Goal: Task Accomplishment & Management: Manage account settings

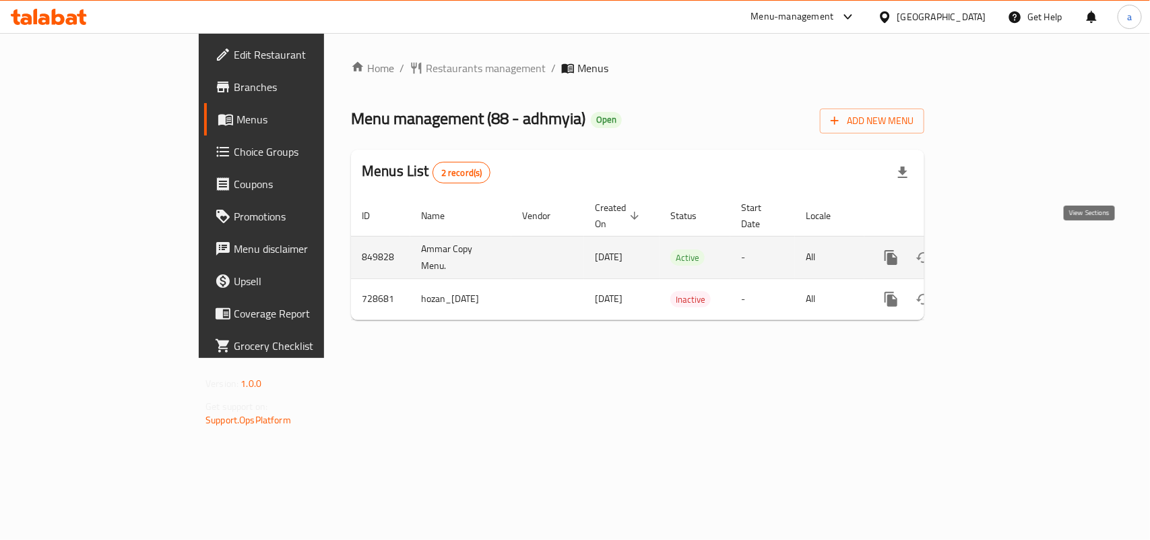
click at [994, 251] on icon "enhanced table" at bounding box center [988, 257] width 12 height 12
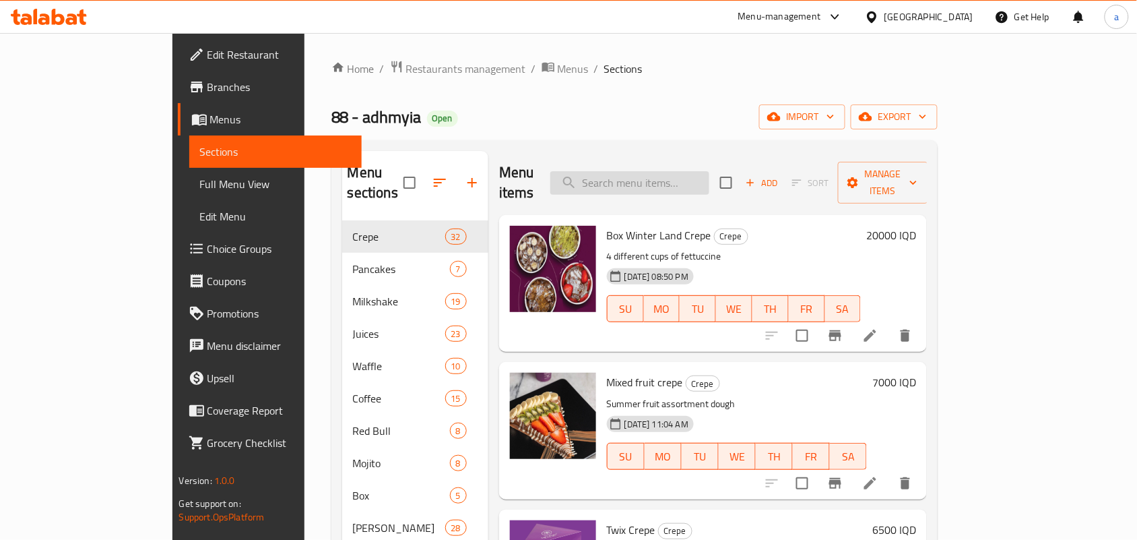
click at [670, 174] on input "search" at bounding box center [629, 183] width 159 height 24
paste input "Awar Qalb Bottle"
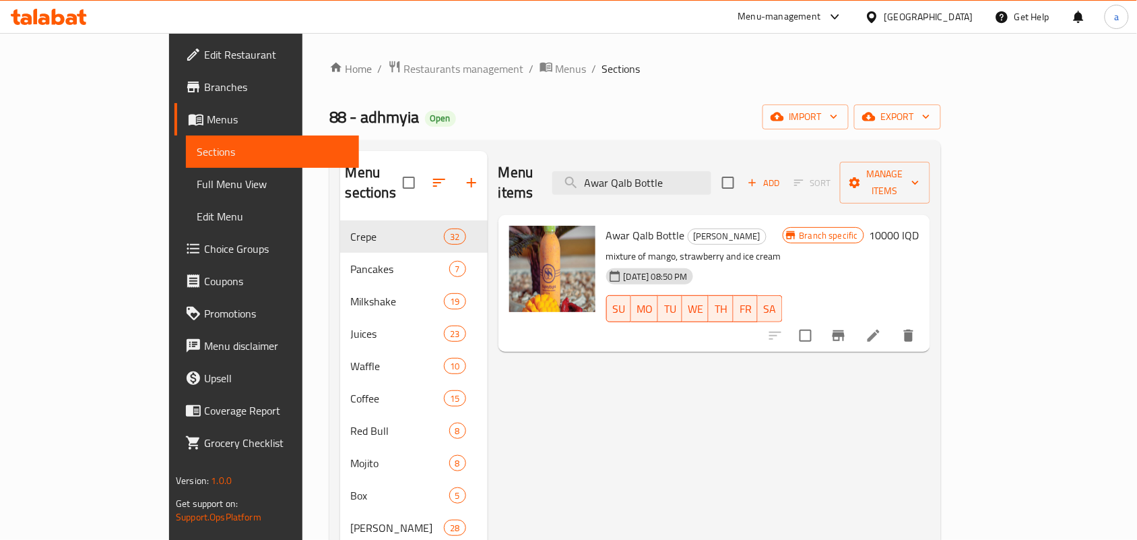
type input "Awar Qalb Bottle"
click at [882, 327] on icon at bounding box center [874, 335] width 16 height 16
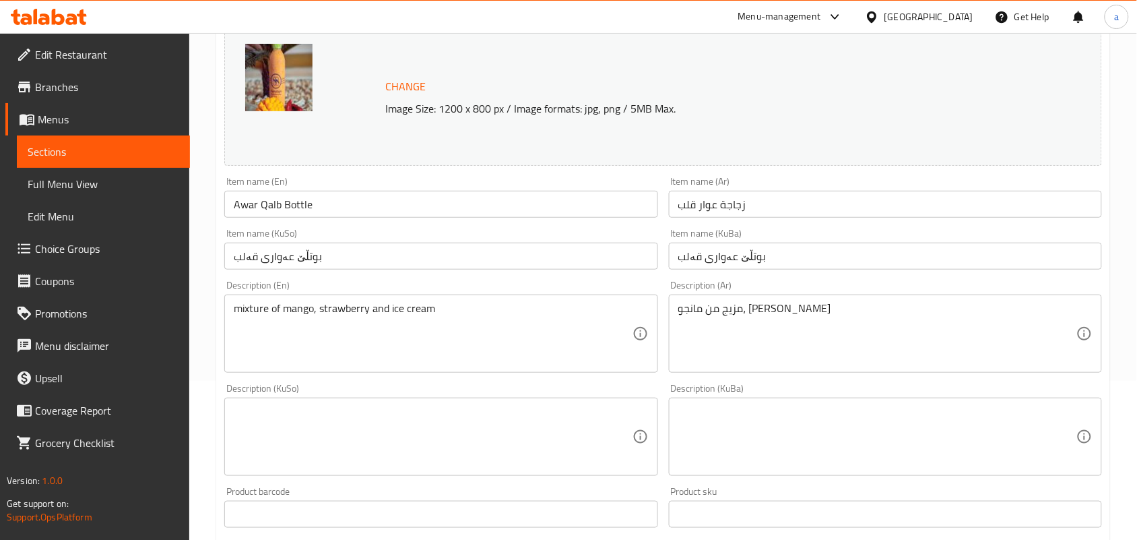
scroll to position [196, 0]
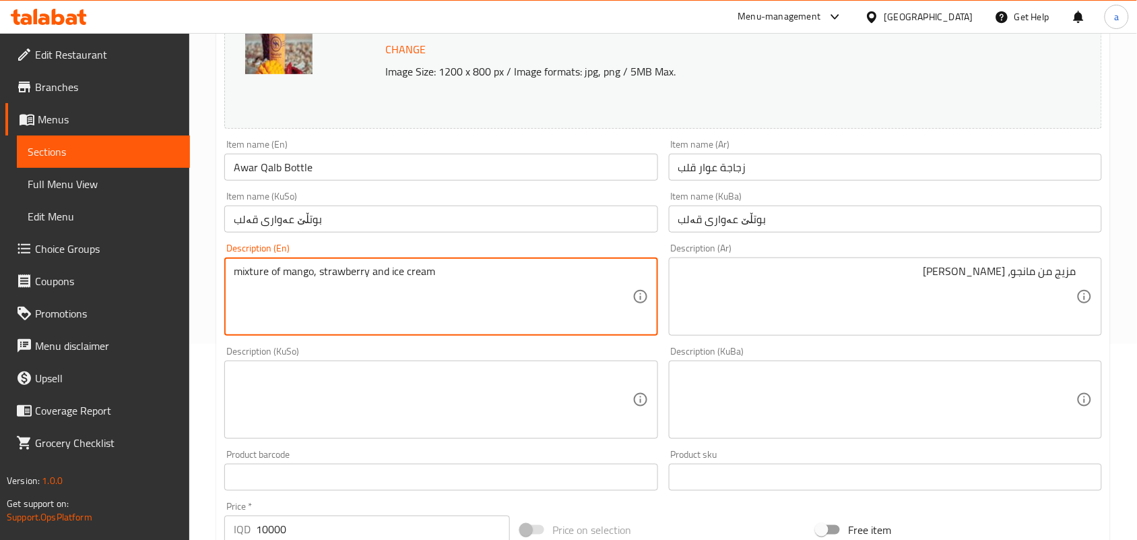
drag, startPoint x: 241, startPoint y: 284, endPoint x: 229, endPoint y: 284, distance: 12.1
type textarea "Mixture of mango, strawberry and ice cream"
click at [540, 391] on textarea at bounding box center [433, 400] width 398 height 64
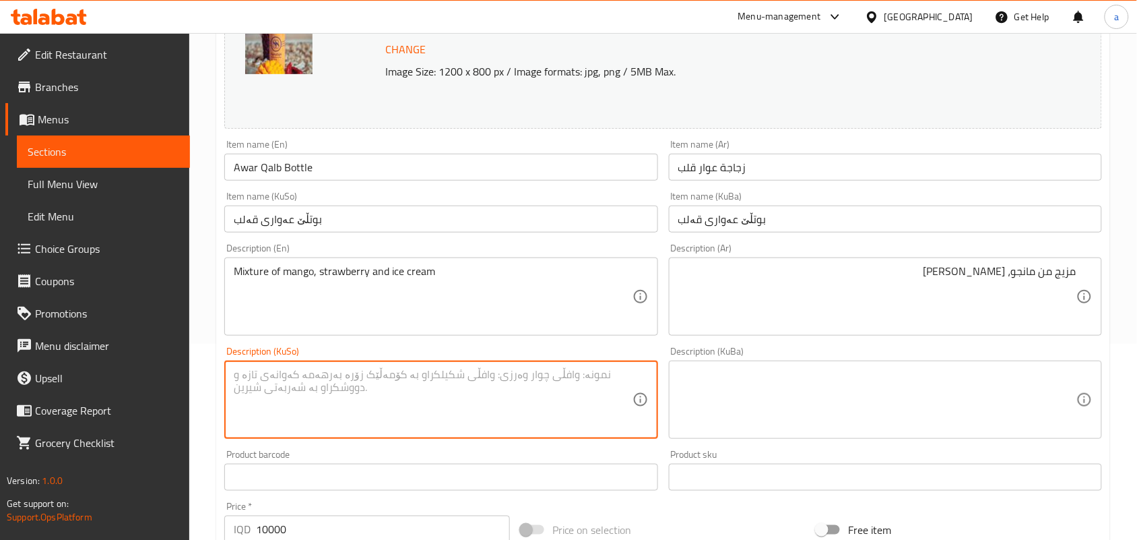
paste textarea "تێکەڵەیێک لە مانگۆ، فەراولە و ئایس کرێم"
type textarea "تێکەڵەیێک لە مانگۆ، فەراولە و ئایس کرێم"
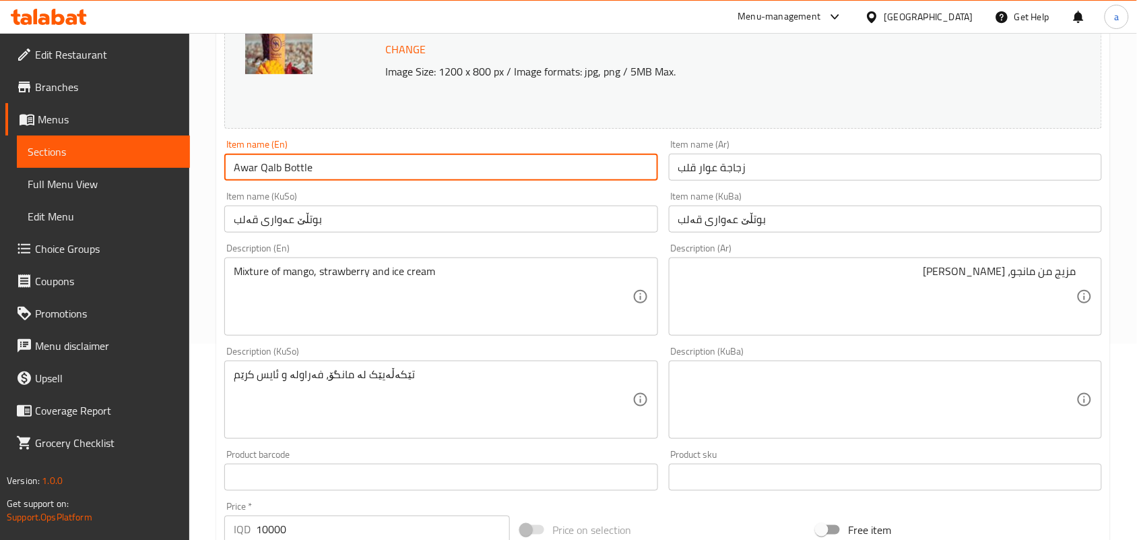
drag, startPoint x: 236, startPoint y: 168, endPoint x: 150, endPoint y: 168, distance: 86.2
click at [150, 168] on div "Edit Restaurant Branches Menus Sections Full Menu View Edit Menu Choice Groups …" at bounding box center [568, 383] width 1137 height 1093
click at [335, 168] on input "Awar Qalb Bottle" at bounding box center [440, 167] width 433 height 27
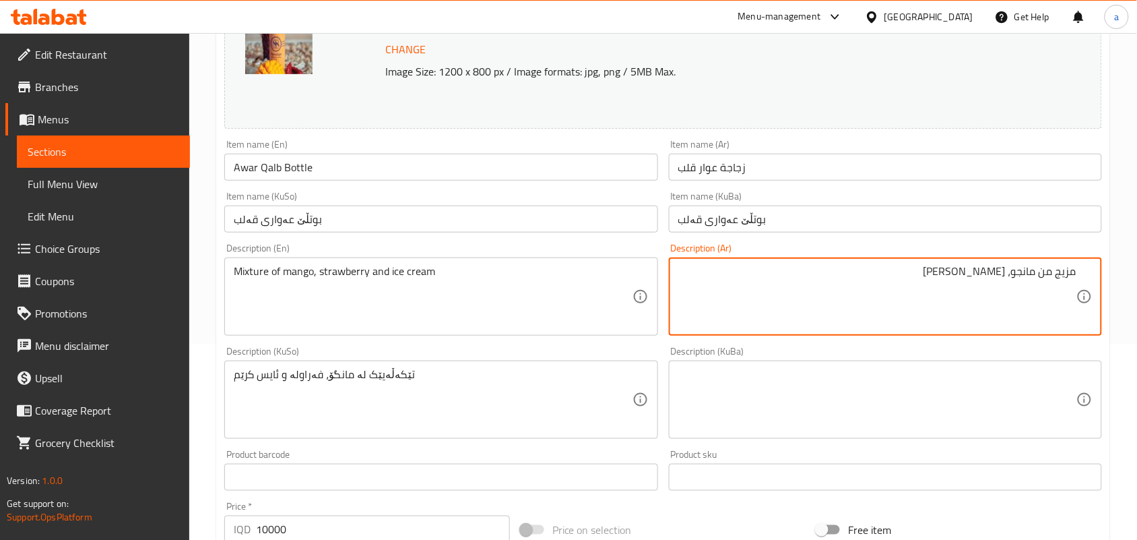
click at [989, 284] on textarea "مزيج من مانجو، [PERSON_NAME]" at bounding box center [877, 297] width 398 height 64
click at [982, 288] on textarea "مزيج من مانجو، [PERSON_NAME]" at bounding box center [877, 297] width 398 height 64
paste textarea "ة"
type textarea "مزيج من مانجو، فراولة وايس كريم"
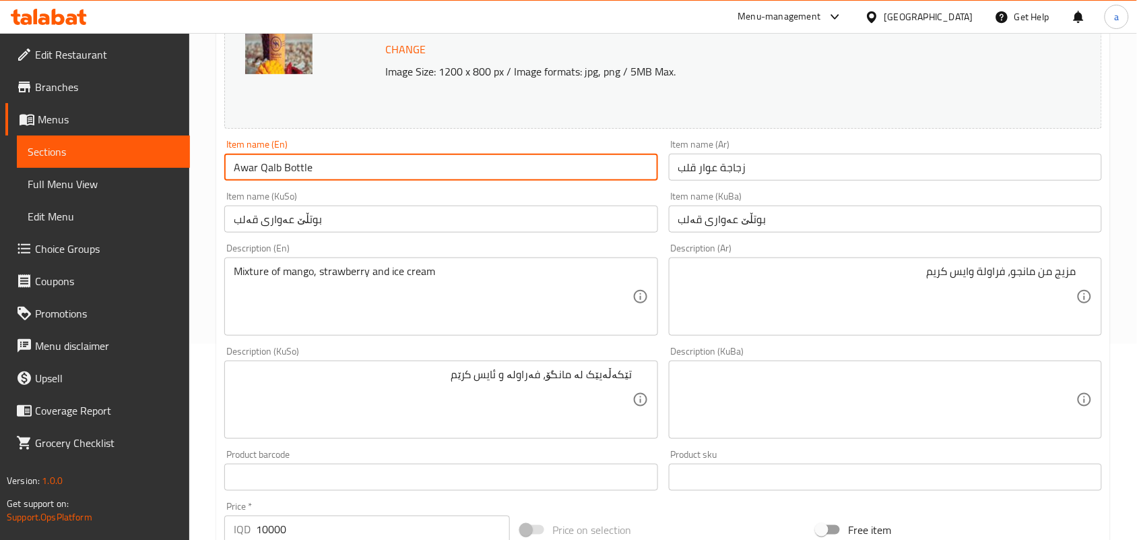
drag, startPoint x: 328, startPoint y: 172, endPoint x: 88, endPoint y: 176, distance: 239.8
click at [88, 176] on div "Edit Restaurant Branches Menus Sections Full Menu View Edit Menu Choice Groups …" at bounding box center [568, 383] width 1137 height 1093
click at [340, 173] on input "Awar Qalb Bottle" at bounding box center [440, 167] width 433 height 27
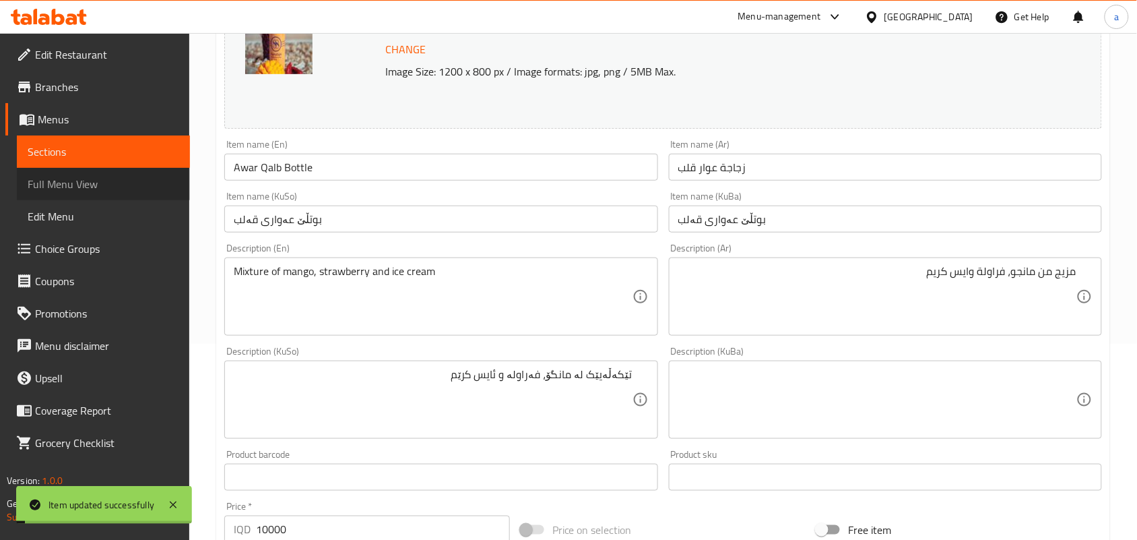
click at [82, 182] on span "Full Menu View" at bounding box center [104, 184] width 152 height 16
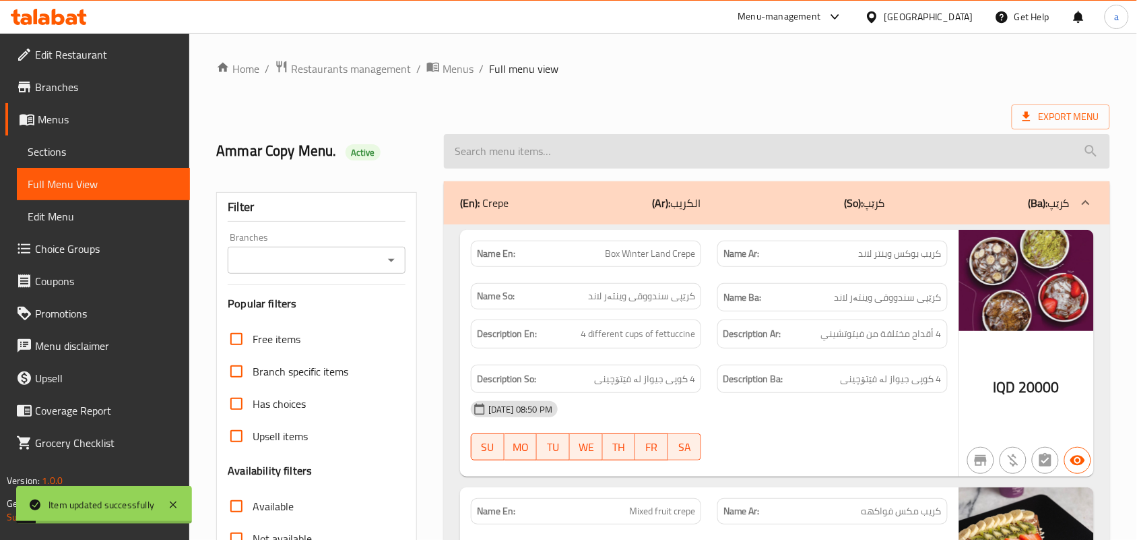
click at [567, 156] on input "search" at bounding box center [777, 151] width 666 height 34
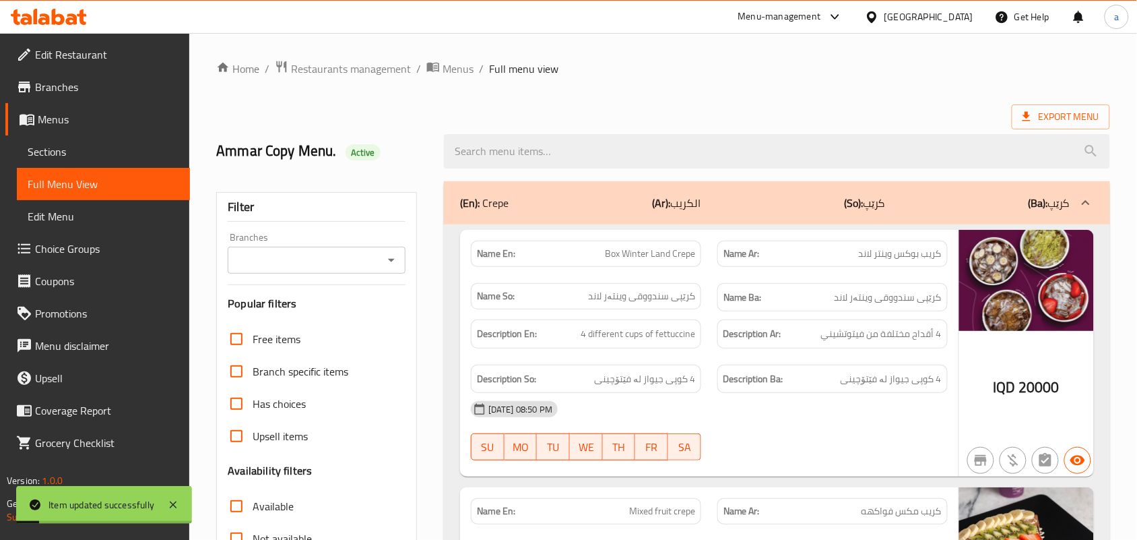
paste input "Awar Qalb Bottle"
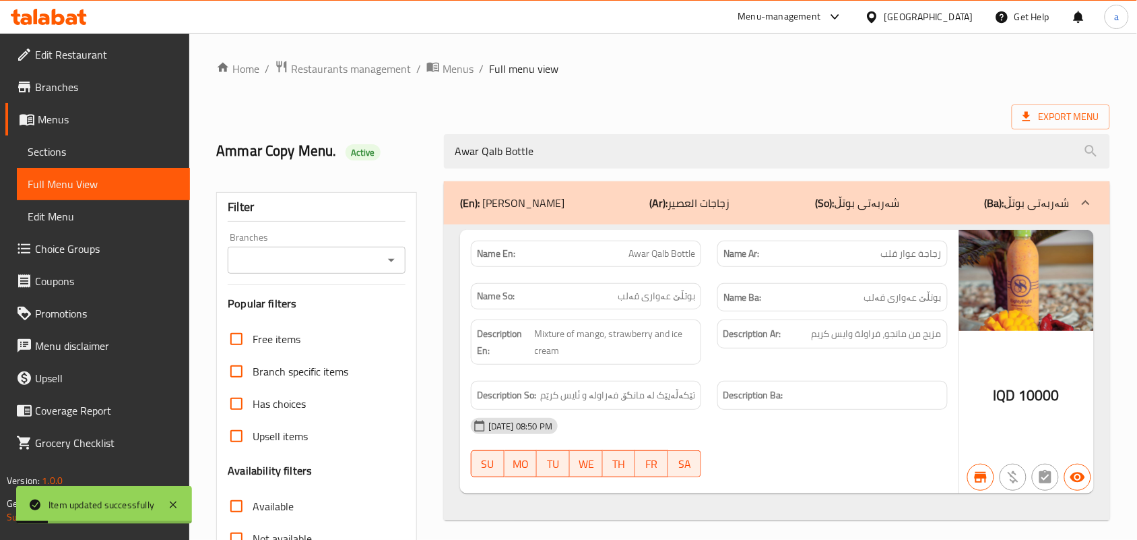
click at [391, 268] on icon "Open" at bounding box center [391, 260] width 16 height 16
type input "Awar Qalb Bottle"
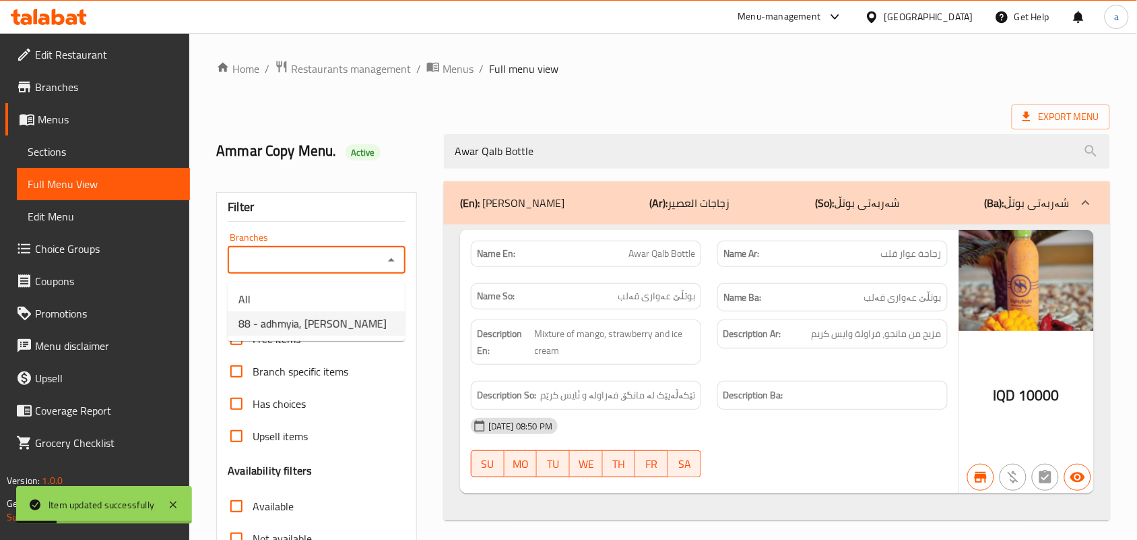
click at [317, 328] on span "88 - adhmyia, [PERSON_NAME]" at bounding box center [312, 323] width 148 height 16
type input "88 - adhmyia, [PERSON_NAME]"
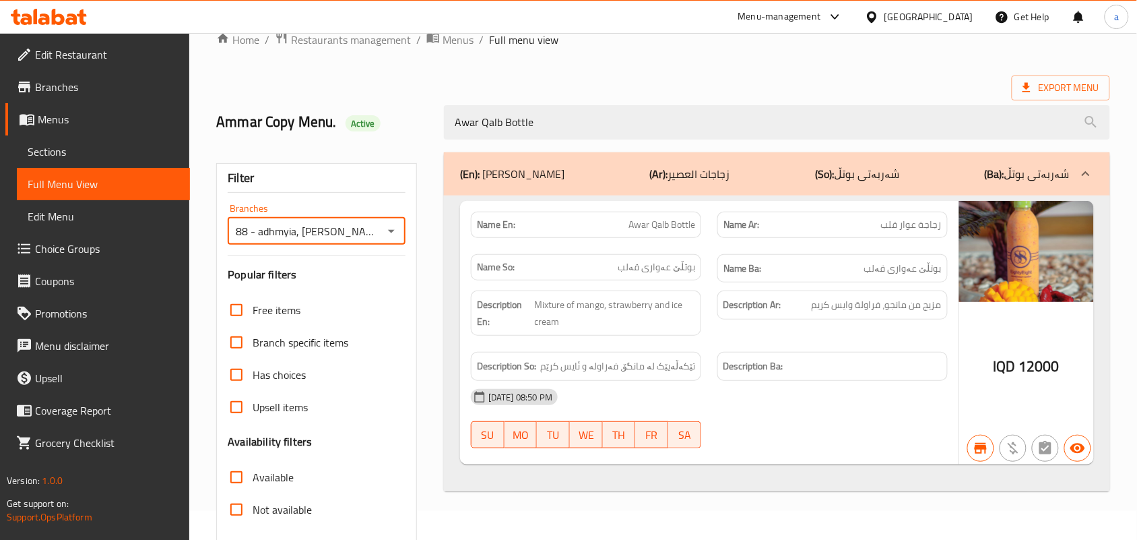
scroll to position [2, 0]
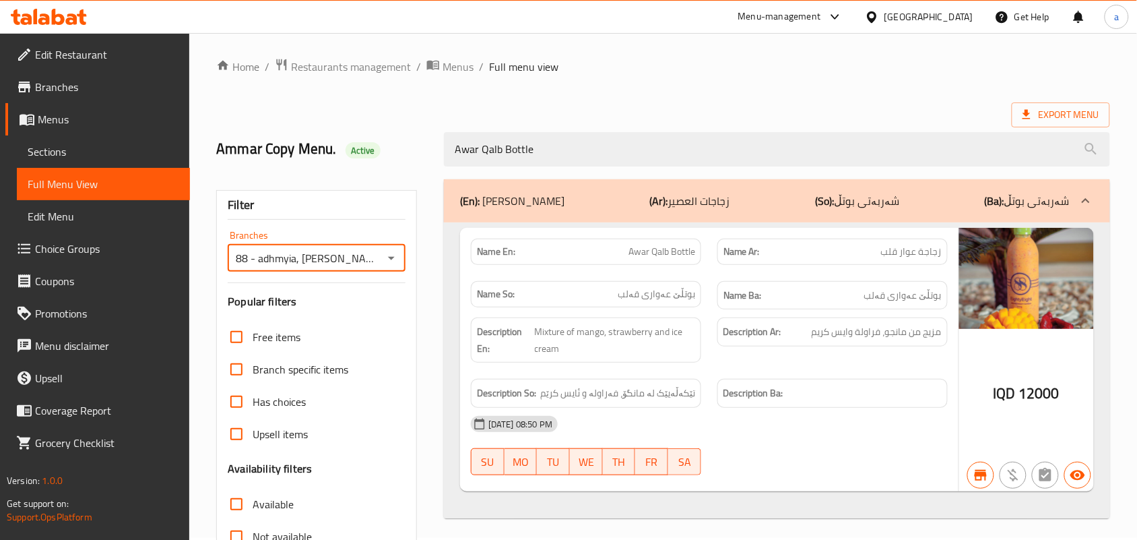
click at [111, 160] on span "Sections" at bounding box center [104, 151] width 152 height 16
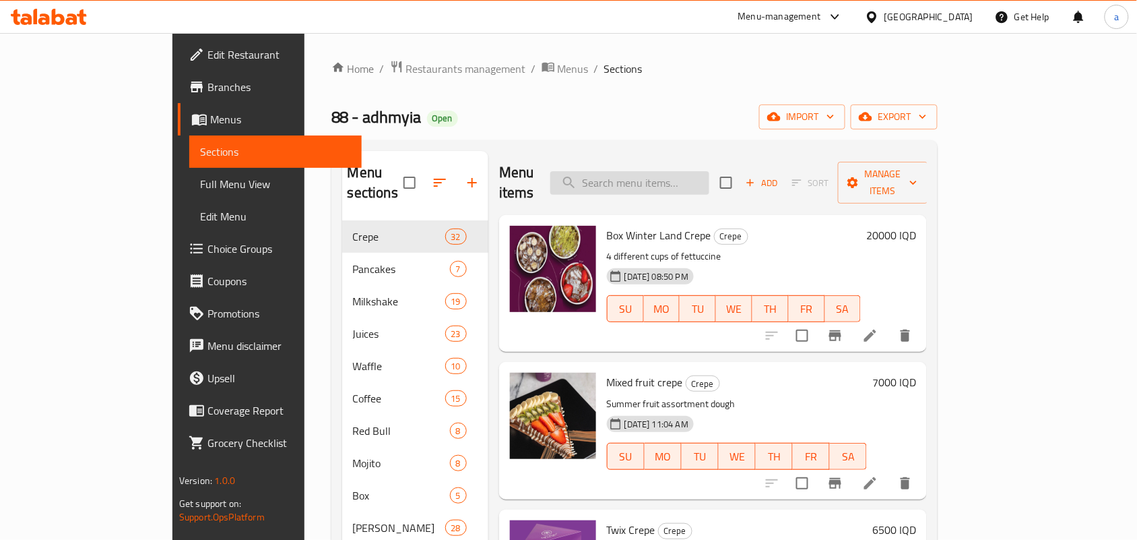
click at [697, 172] on input "search" at bounding box center [629, 183] width 159 height 24
paste input "Arora Crepe"
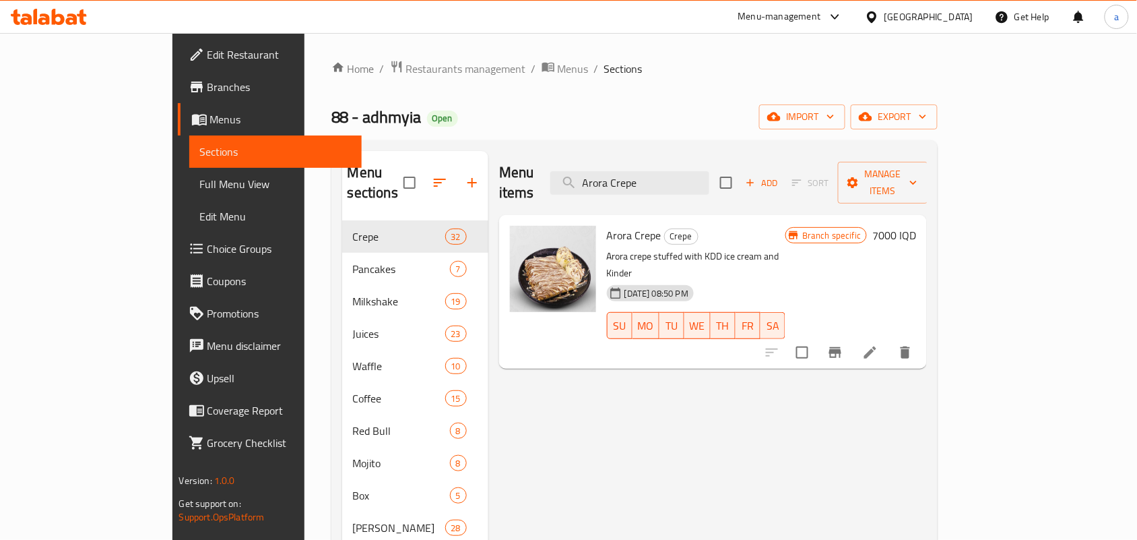
type input "Arora Crepe"
click at [878, 344] on icon at bounding box center [870, 352] width 16 height 16
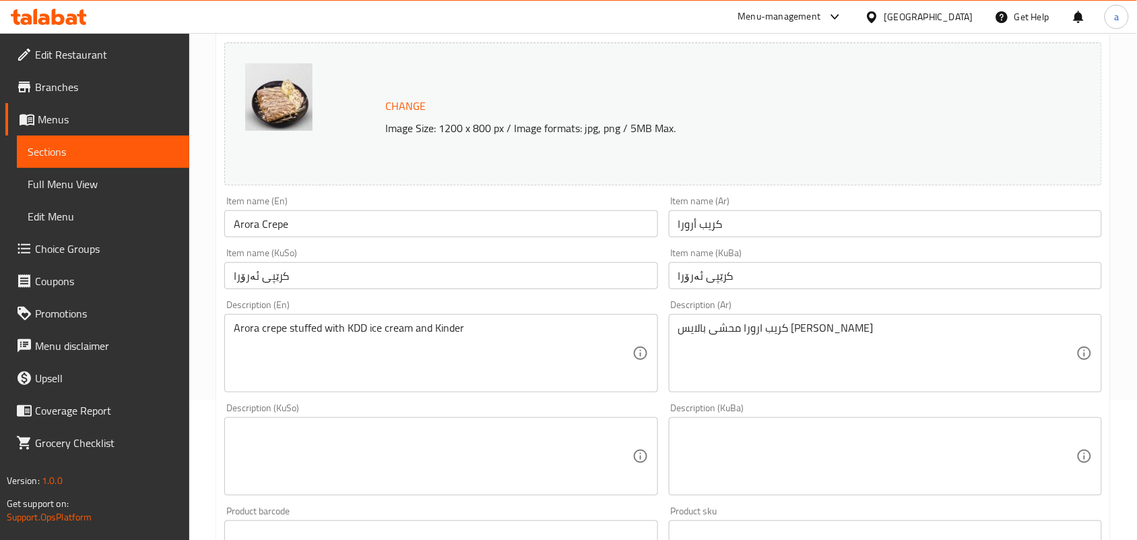
scroll to position [196, 0]
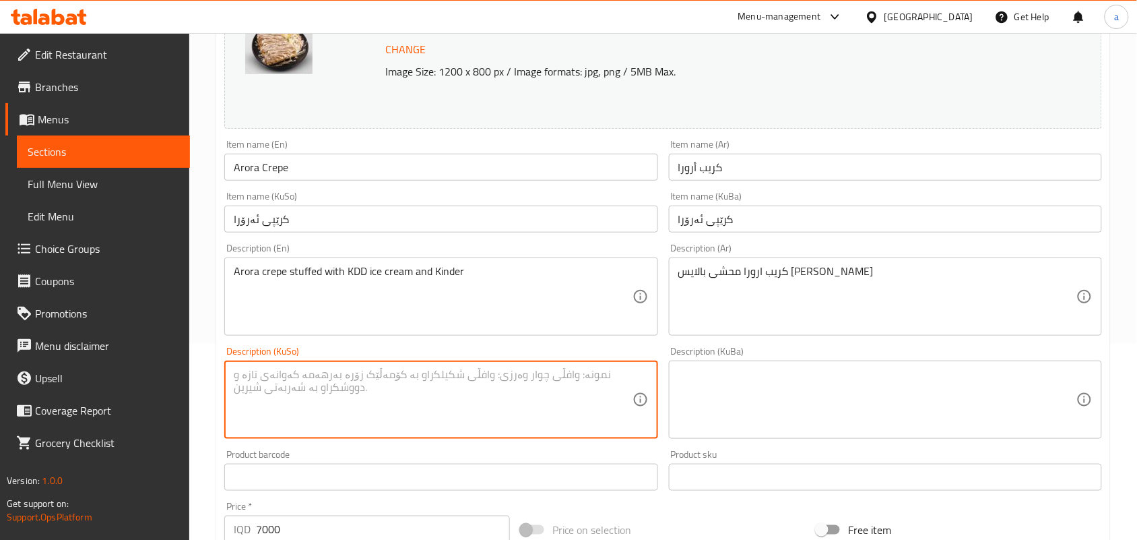
click at [579, 392] on textarea at bounding box center [433, 400] width 398 height 64
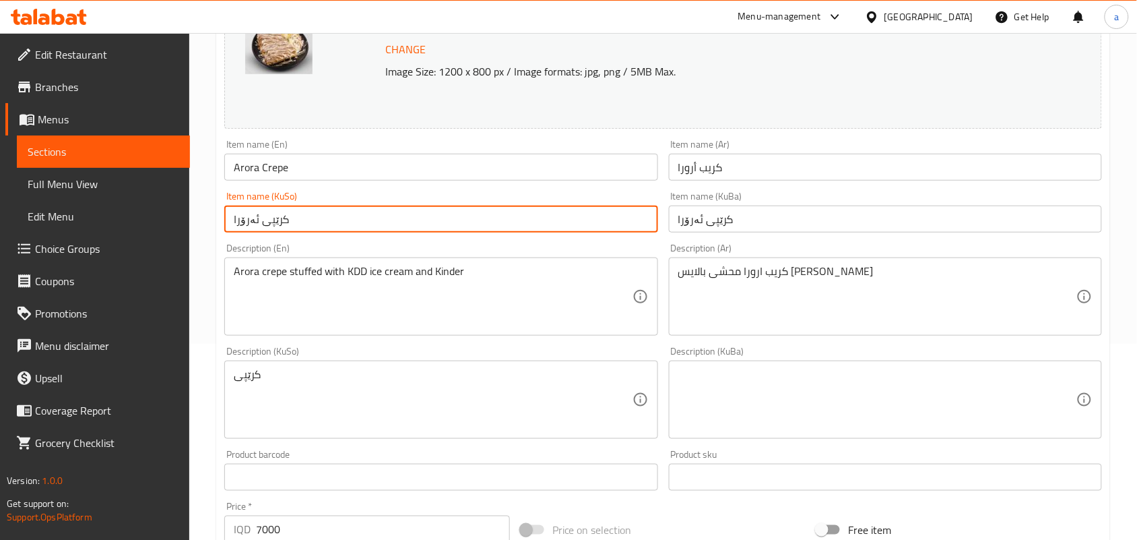
click at [247, 228] on input "کرێپی ئەرۆرا" at bounding box center [440, 218] width 433 height 27
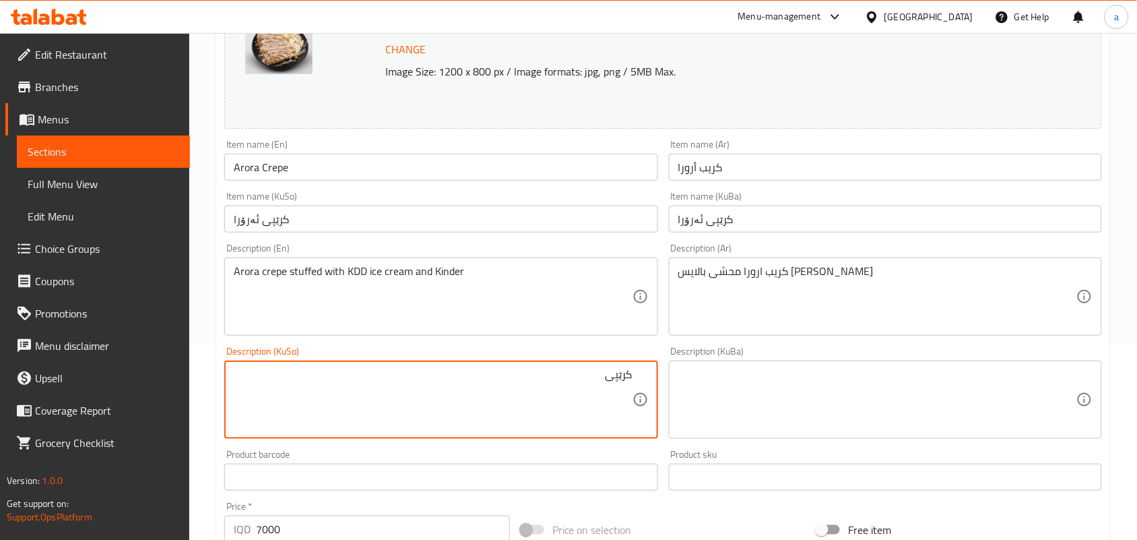
paste textarea "ئەرۆرا"
click at [473, 394] on textarea "کرێپی ئەرۆرا پڕکراوە بە ئایس کرێمی کەی دی دی و کیندەر" at bounding box center [433, 400] width 398 height 64
type textarea "کرێپی ئەرۆرا پڕکراوە بە ئایس کرێمی کەی دی دی و کیندەر"
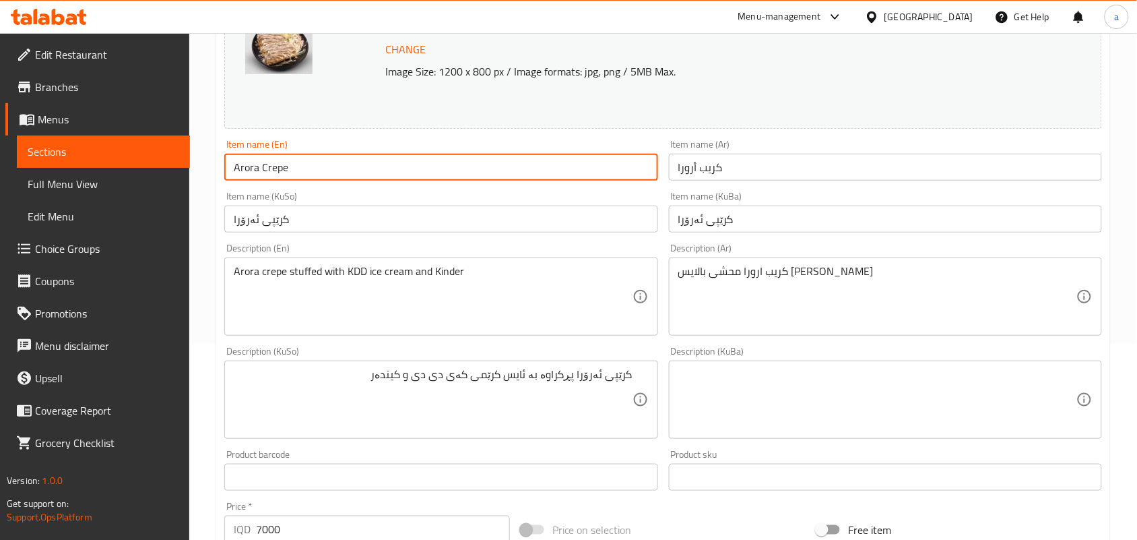
drag, startPoint x: 243, startPoint y: 167, endPoint x: 170, endPoint y: 172, distance: 73.0
click at [170, 172] on div "Edit Restaurant Branches Menus Sections Full Menu View Edit Menu Choice Groups …" at bounding box center [568, 383] width 1137 height 1093
click at [294, 170] on input "Arora Crepe" at bounding box center [440, 167] width 433 height 27
click at [106, 176] on link "Full Menu View" at bounding box center [103, 184] width 173 height 32
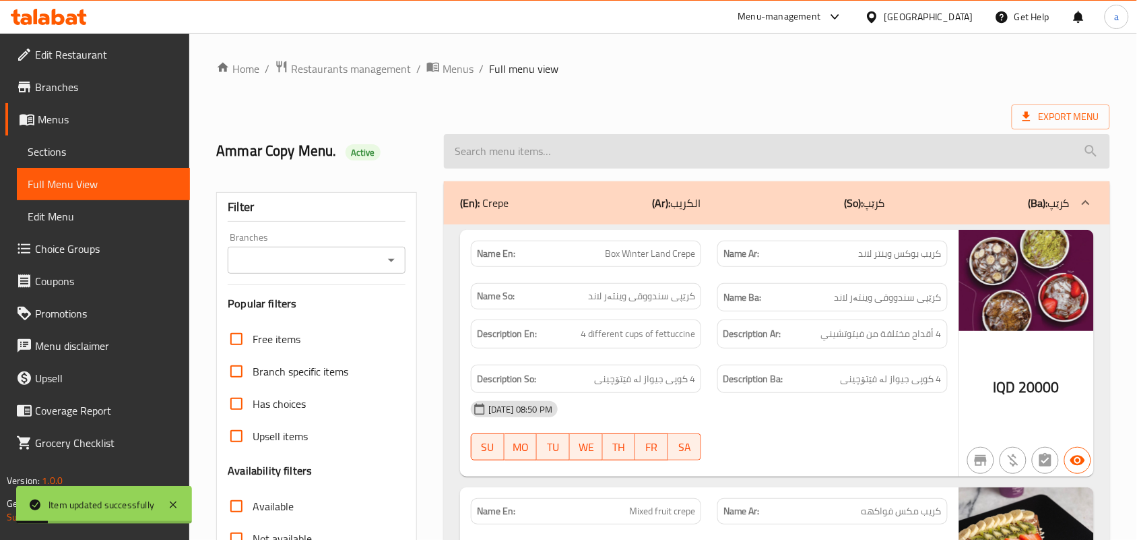
click at [566, 168] on input "search" at bounding box center [777, 151] width 666 height 34
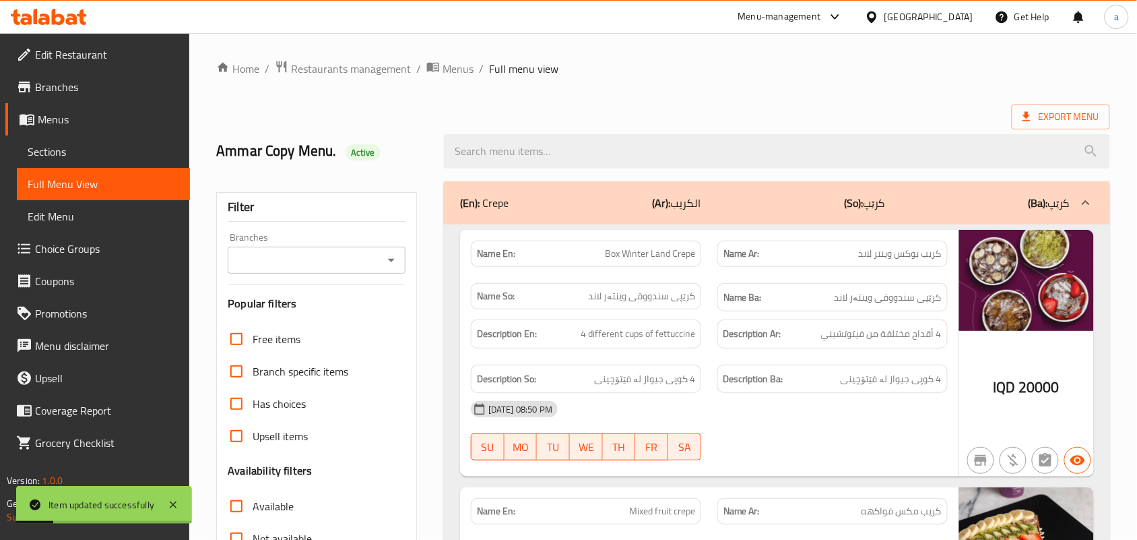
paste input "Arora Crepe"
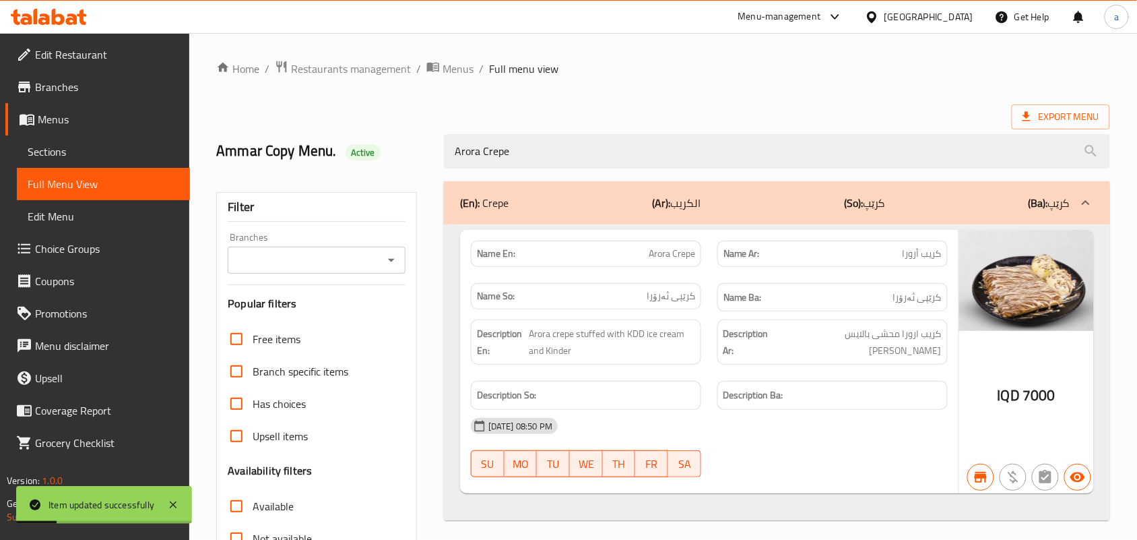
type input "Arora Crepe"
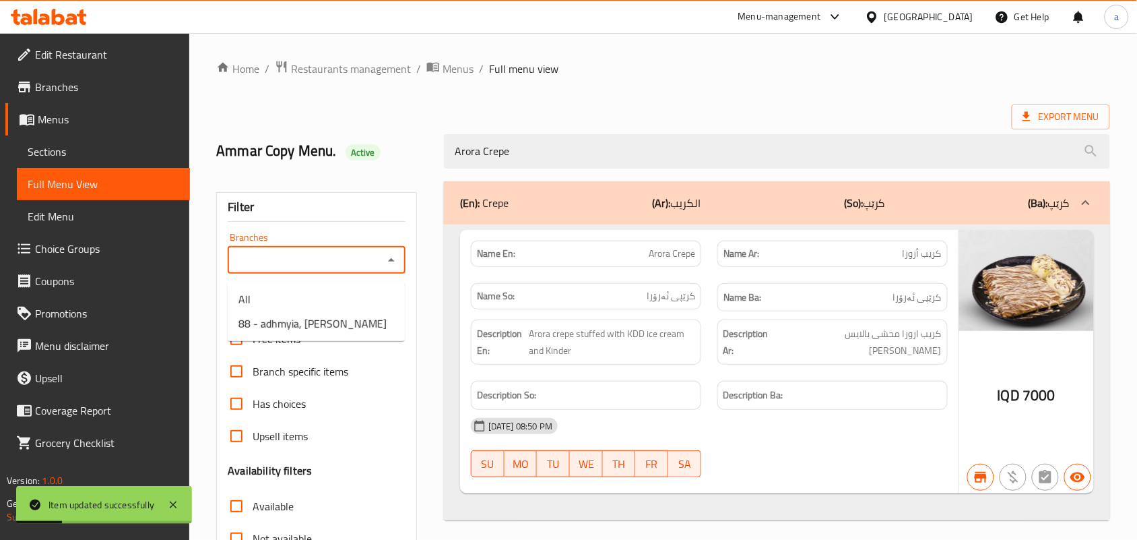
click at [373, 268] on input "Branches" at bounding box center [306, 260] width 148 height 19
click at [389, 261] on icon "Close" at bounding box center [391, 259] width 7 height 3
click at [382, 269] on div at bounding box center [391, 260] width 18 height 19
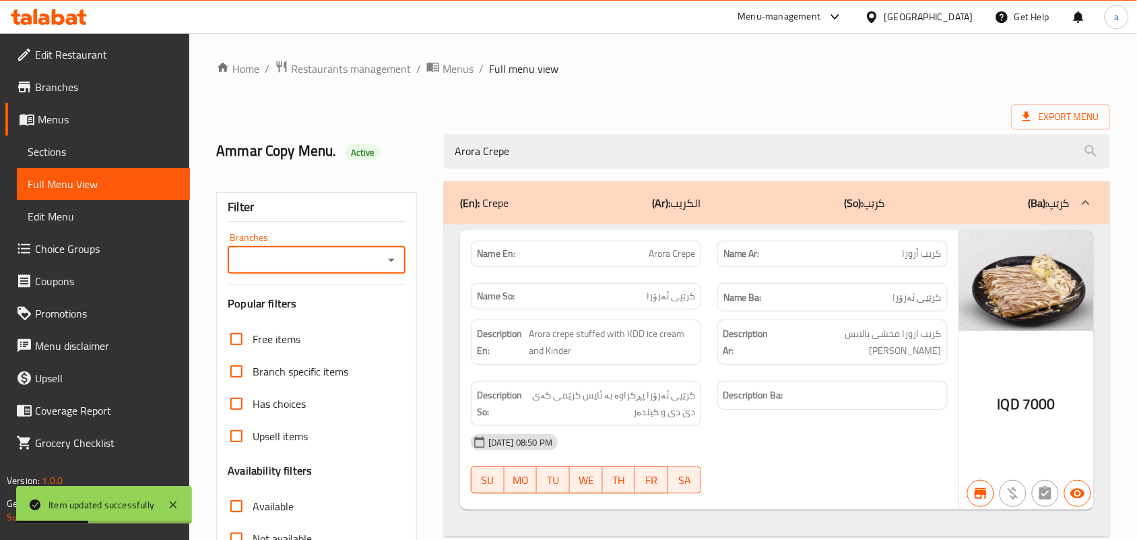
click at [389, 262] on icon "Open" at bounding box center [391, 260] width 7 height 3
click at [332, 328] on span "88 - adhmyia, [PERSON_NAME]" at bounding box center [312, 323] width 148 height 16
type input "88 - adhmyia, [PERSON_NAME]"
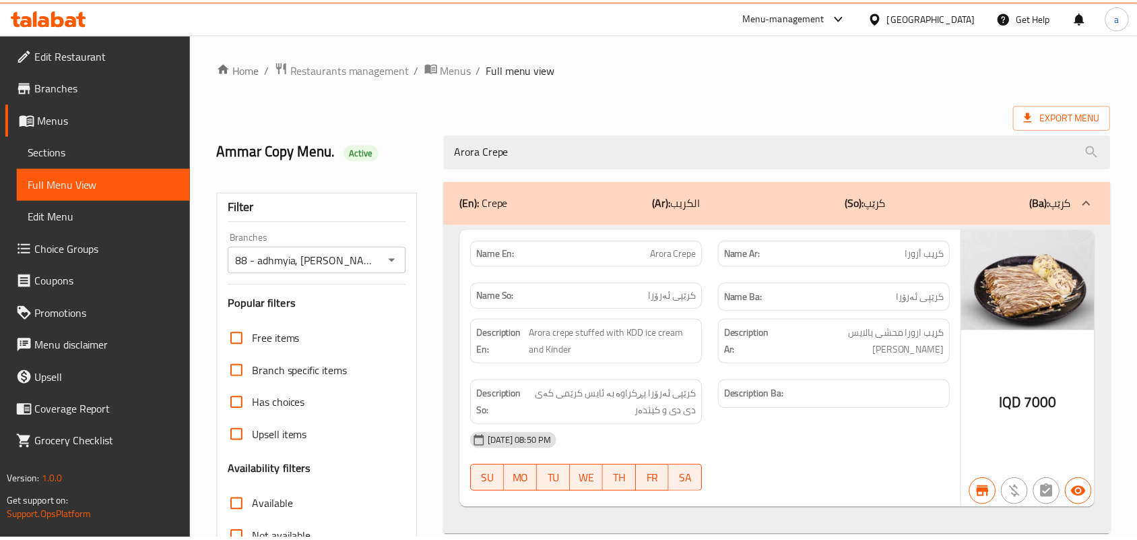
scroll to position [199, 0]
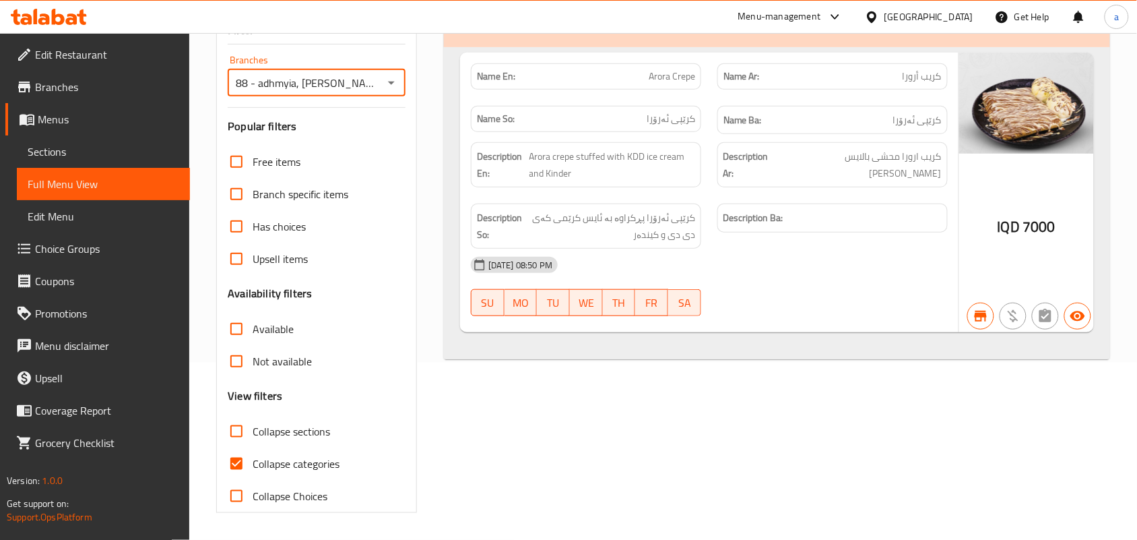
click at [79, 156] on span "Sections" at bounding box center [104, 151] width 152 height 16
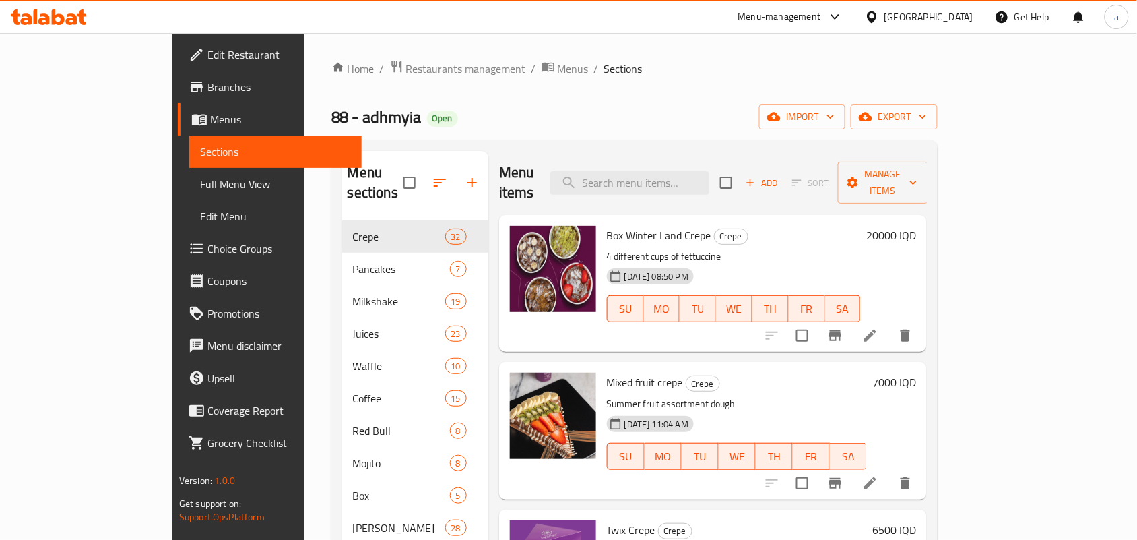
click at [672, 157] on div "Menu items Add Sort Manage items" at bounding box center [713, 183] width 428 height 64
click at [669, 184] on input "search" at bounding box center [629, 183] width 159 height 24
paste input "Fuqur Damm Bottle"
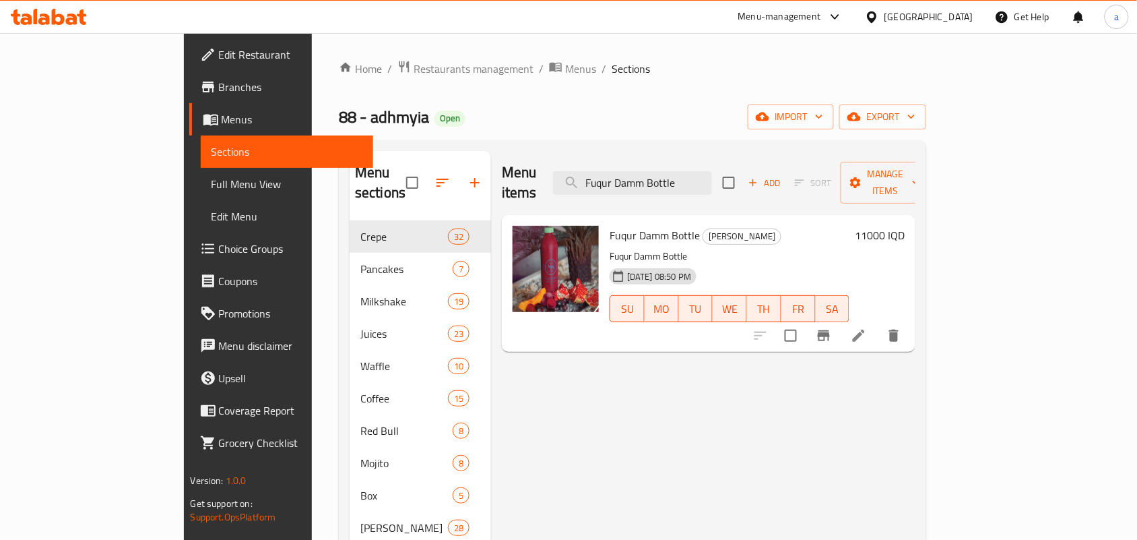
type input "Fuqur Damm Bottle"
click at [865, 329] on icon at bounding box center [859, 335] width 12 height 12
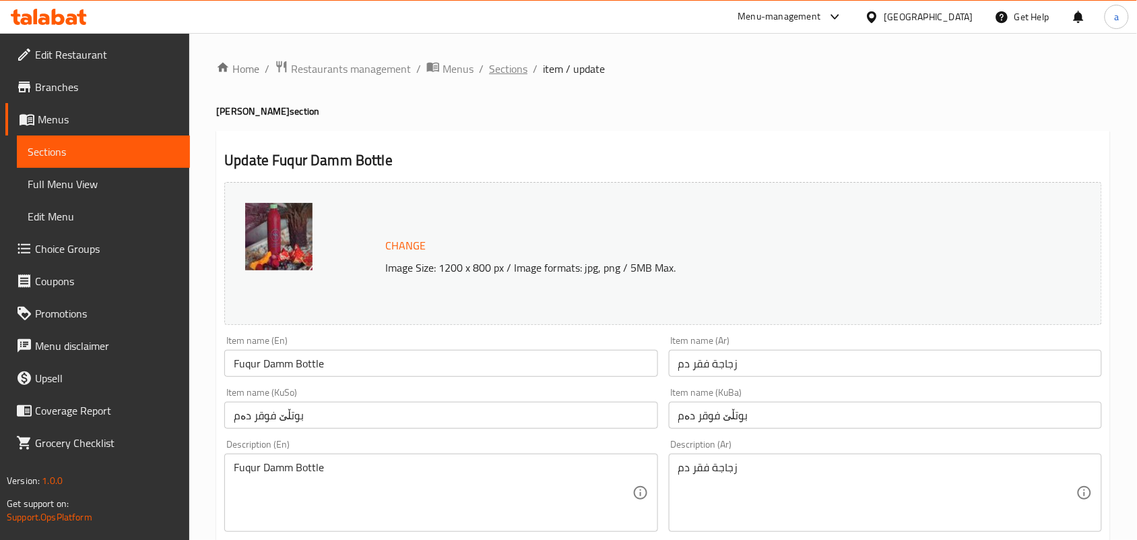
click at [509, 66] on span "Sections" at bounding box center [508, 69] width 38 height 16
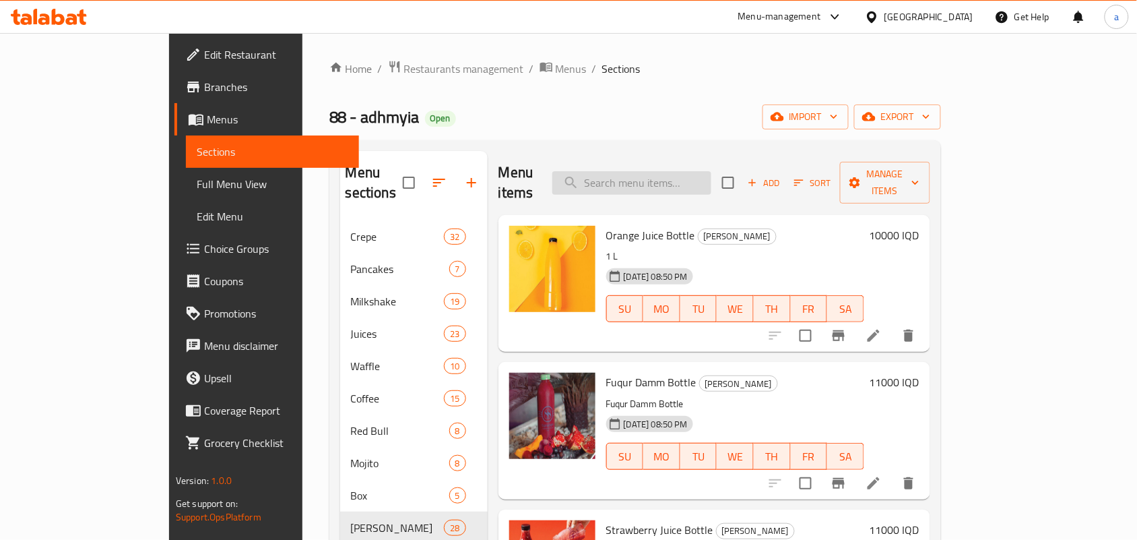
click at [676, 171] on input "search" at bounding box center [631, 183] width 159 height 24
paste input "Fuqur Damm Bottle"
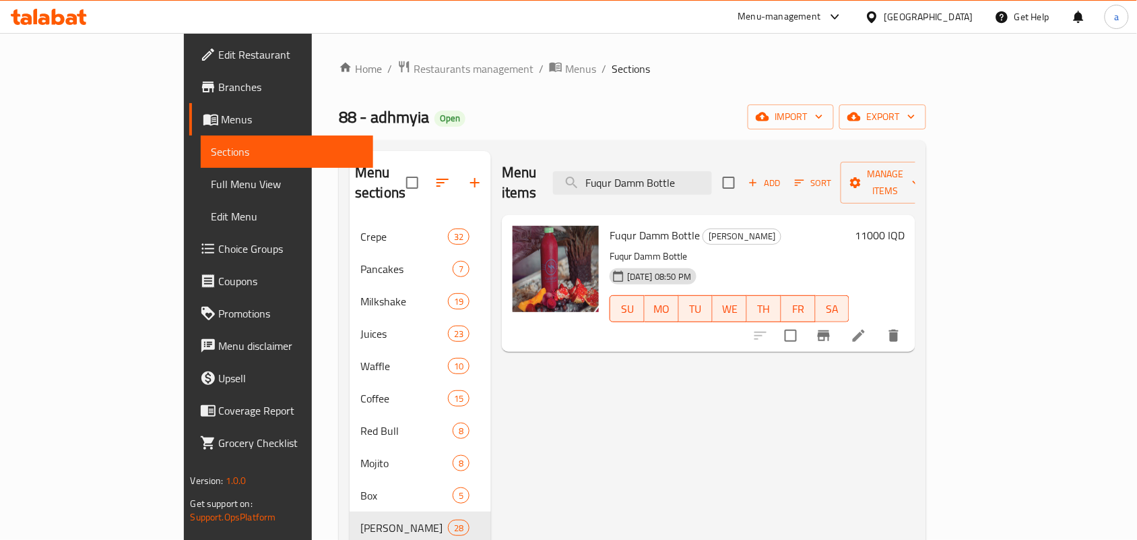
type input "Fuqur Damm Bottle"
click at [867, 327] on icon at bounding box center [859, 335] width 16 height 16
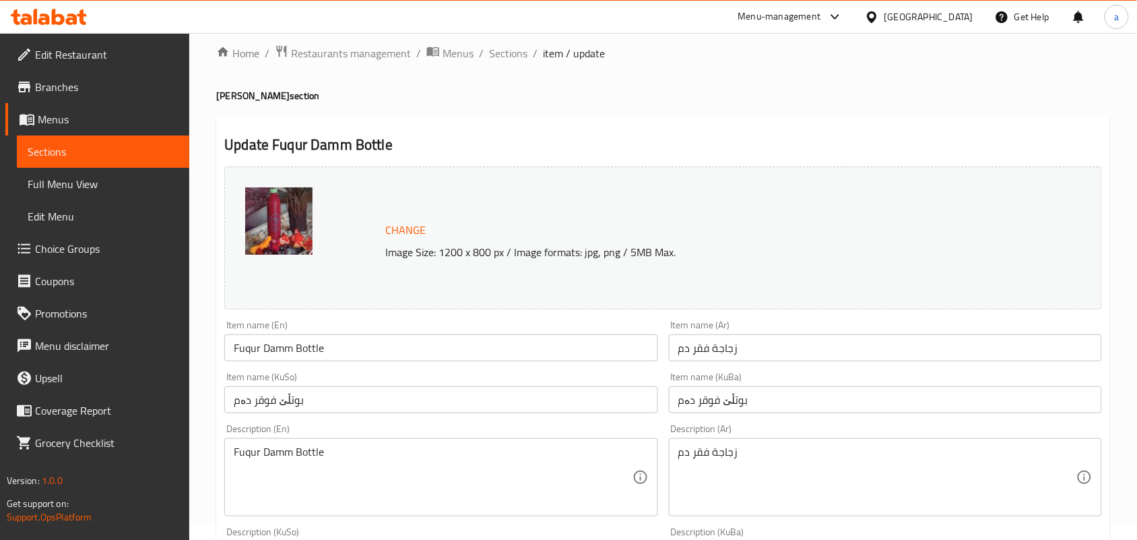
scroll to position [196, 0]
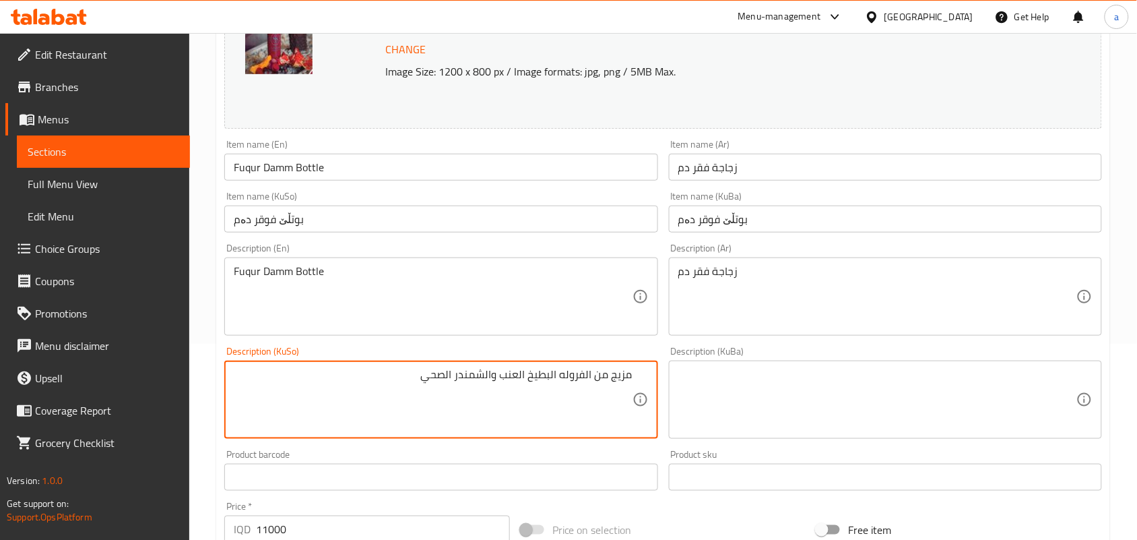
click at [536, 396] on textarea "مزيج من الفروله البطيخ العنب والشمندر الصحي" at bounding box center [433, 400] width 398 height 64
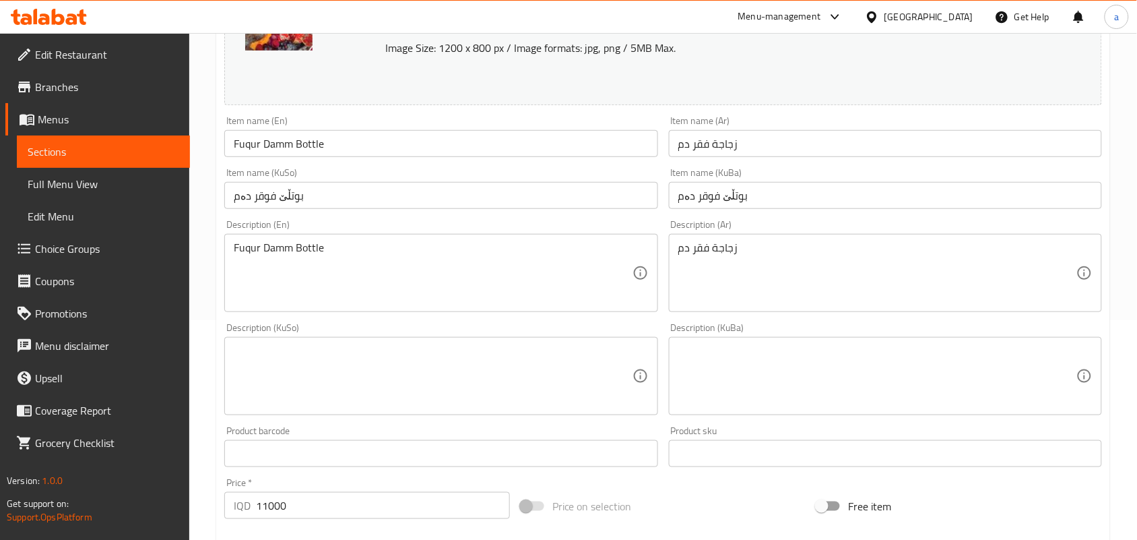
scroll to position [393, 0]
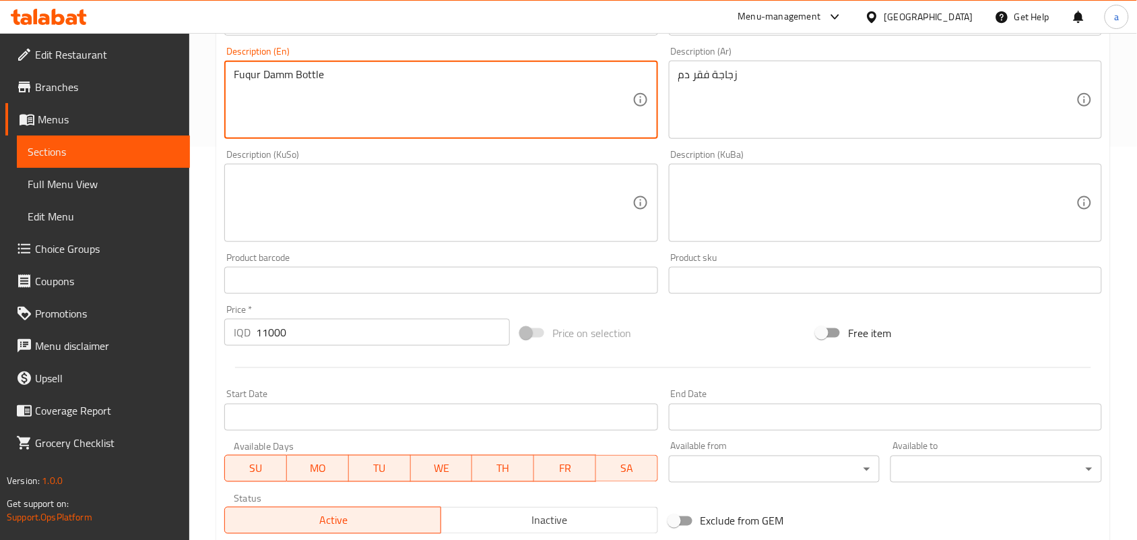
paste textarea "Mixture of strawberry, melon, grapes and healthy beets."
type textarea "Mixture of strawberry, melon, grapes and healthy beets."
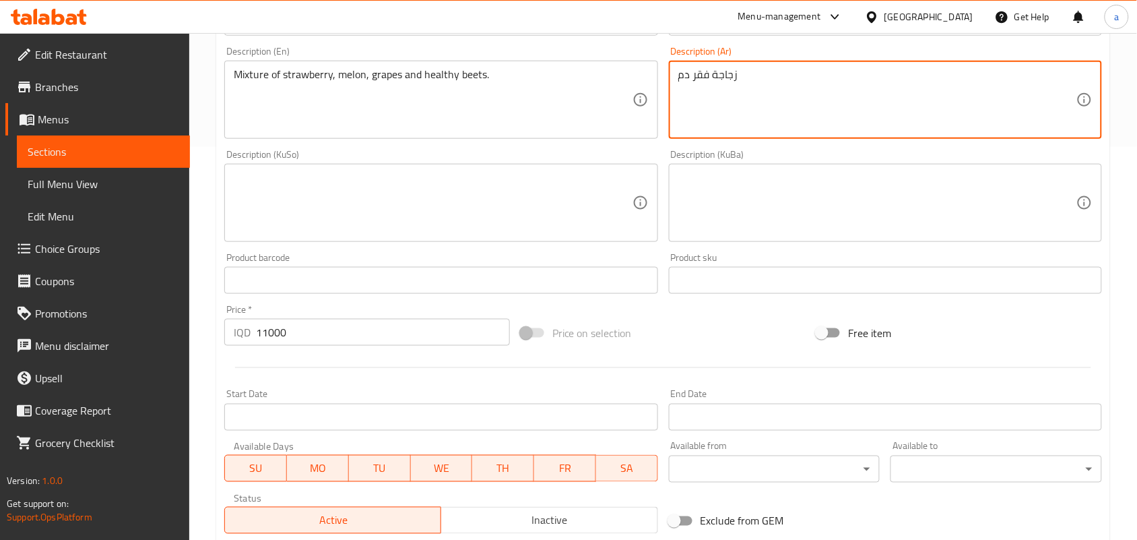
paste textarea "مزيج من فراوله، بطيخ، عنب [PERSON_NAME]"
type textarea "مزيج من فراوله، بطيخ، عنب [PERSON_NAME]"
click at [593, 209] on textarea at bounding box center [433, 203] width 398 height 64
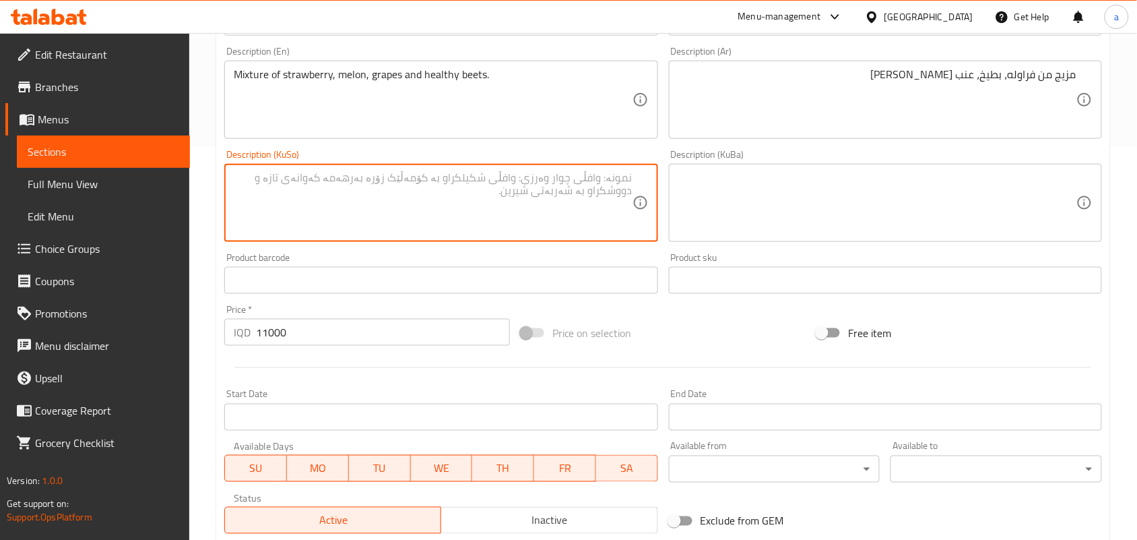
click at [573, 217] on textarea at bounding box center [433, 203] width 398 height 64
paste textarea "تێکەڵەیێک لە فەراولە، شووتی، ترێ و چەوەندەری تەندروست"
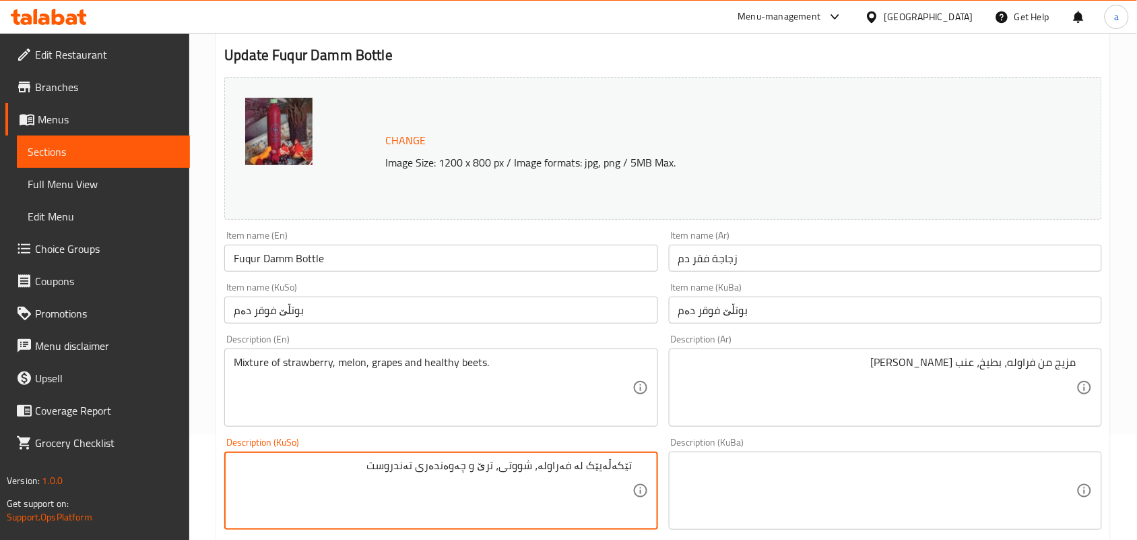
scroll to position [0, 0]
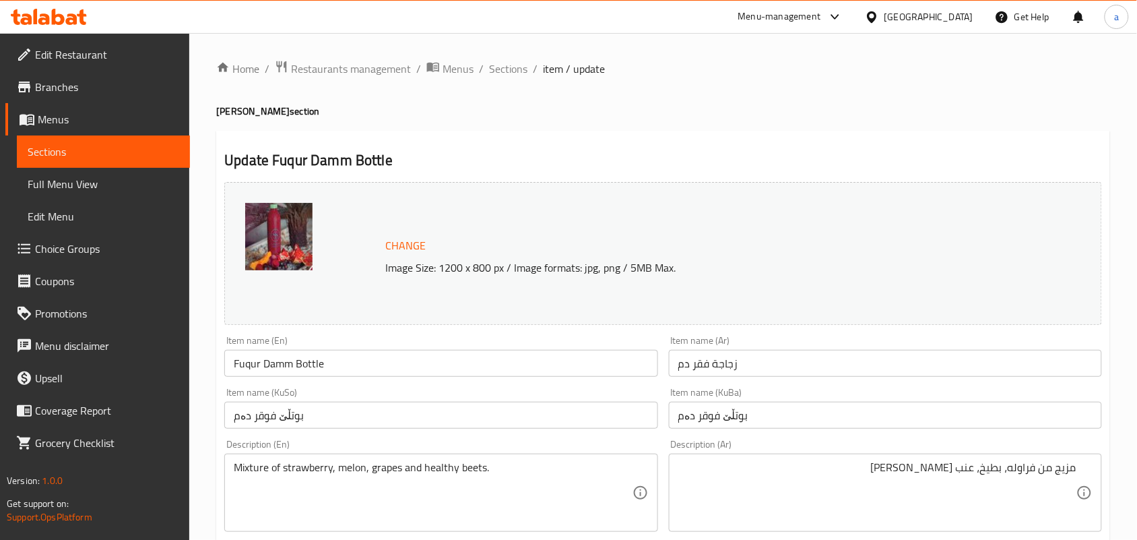
type textarea "تێکەڵەیێک لە فەراولە، شووتی، ترێ و چەوەندەری تەندروست"
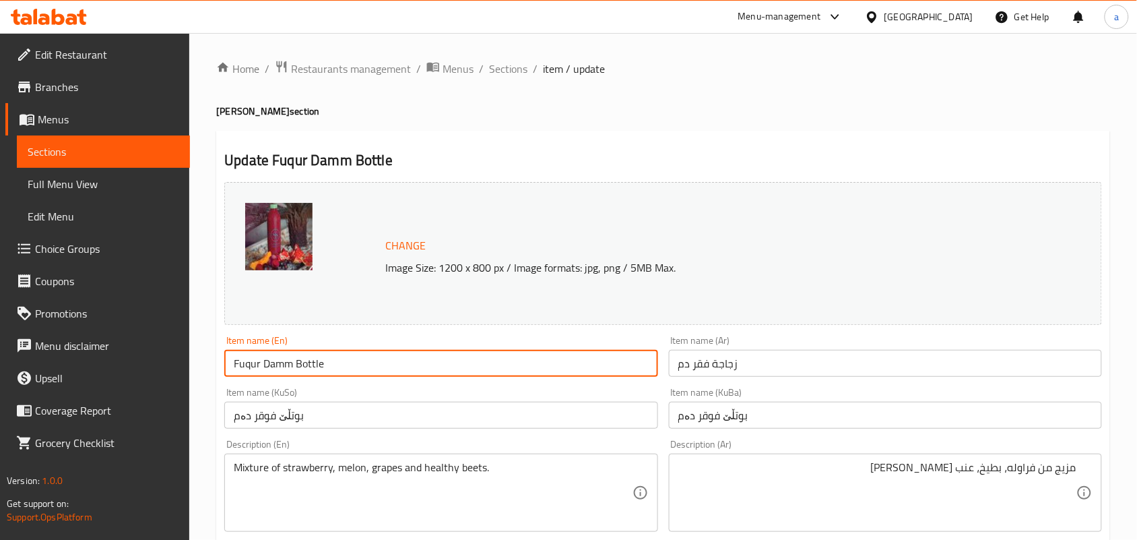
drag, startPoint x: 320, startPoint y: 371, endPoint x: 298, endPoint y: 359, distance: 25.3
click at [367, 364] on input "Fuqur Damm Bottle" at bounding box center [440, 363] width 433 height 27
click at [94, 192] on span "Full Menu View" at bounding box center [104, 184] width 152 height 16
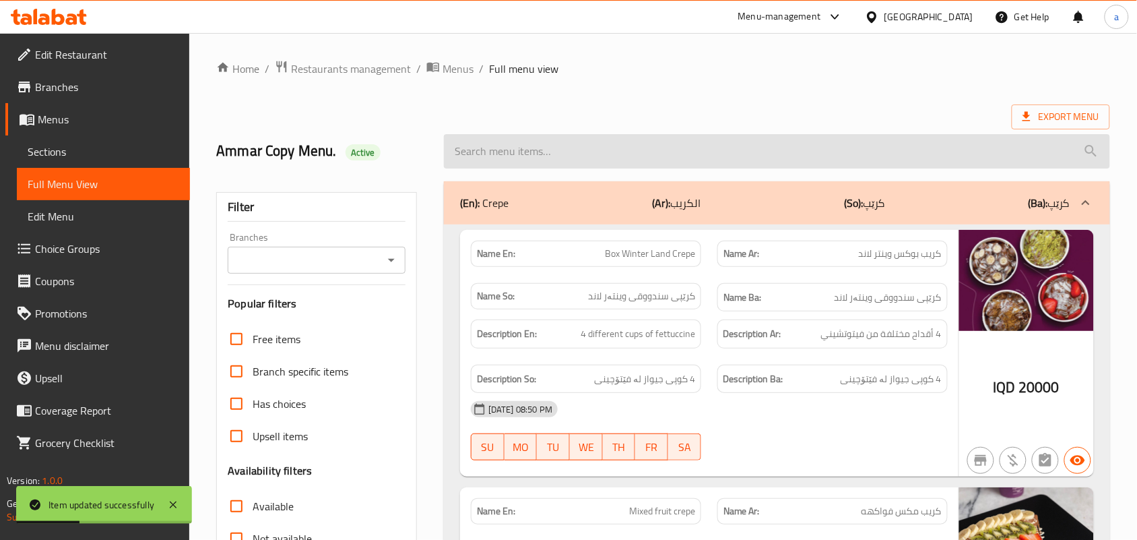
click at [526, 157] on input "search" at bounding box center [777, 151] width 666 height 34
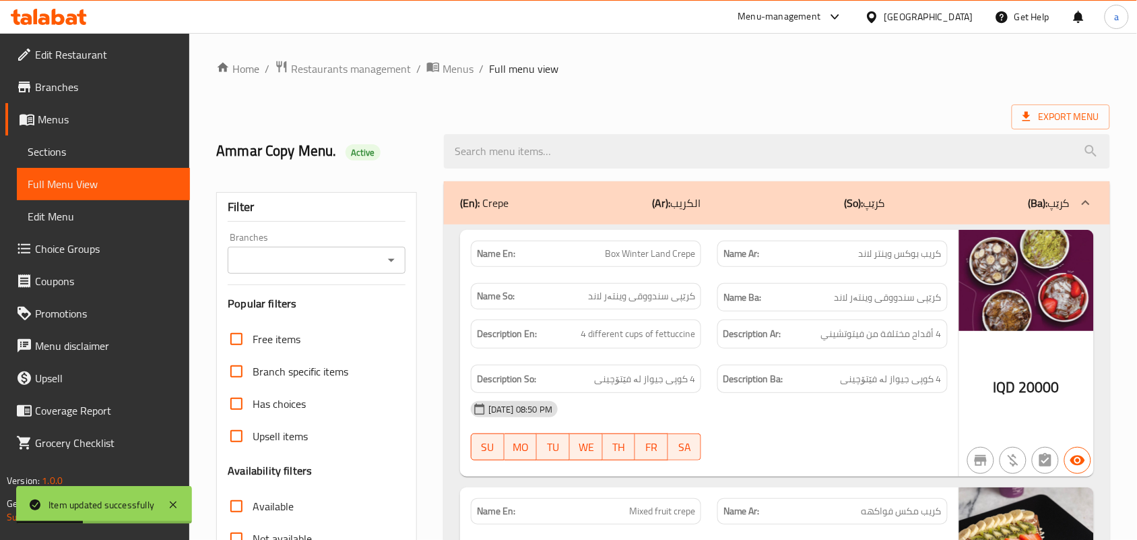
paste input "Fuqur Damm Bottle"
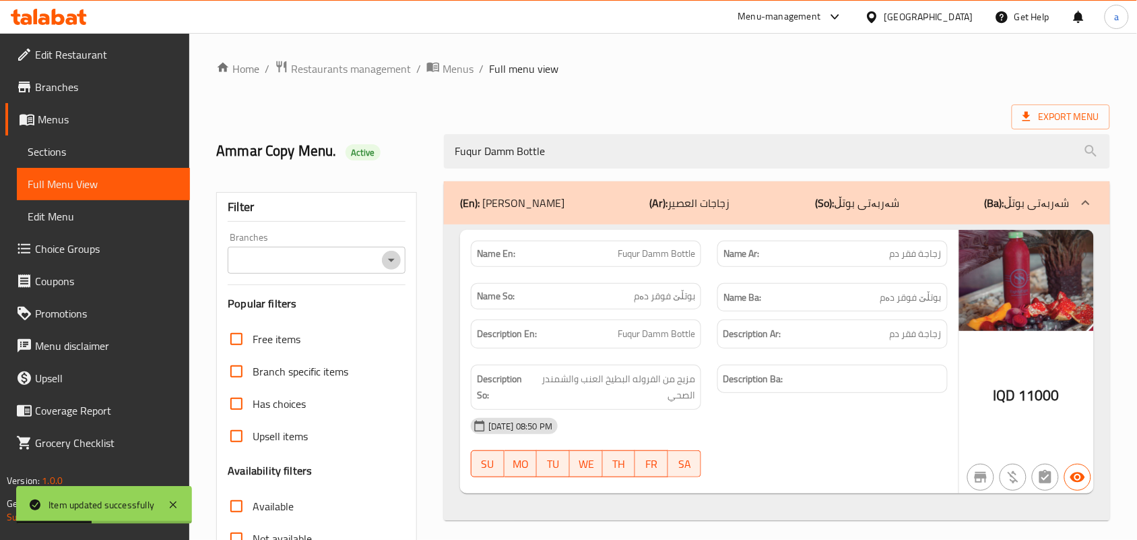
click at [391, 262] on icon "Open" at bounding box center [391, 260] width 7 height 3
type input "Fuqur Damm Bottle"
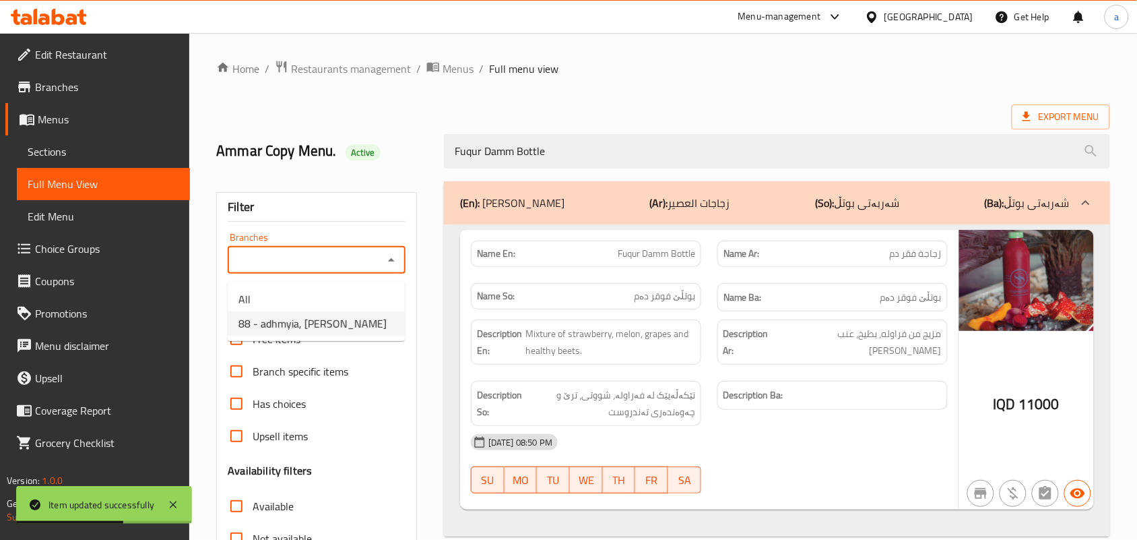
click at [351, 328] on span "88 - adhmyia, [PERSON_NAME]" at bounding box center [312, 323] width 148 height 16
type input "88 - adhmyia, [PERSON_NAME]"
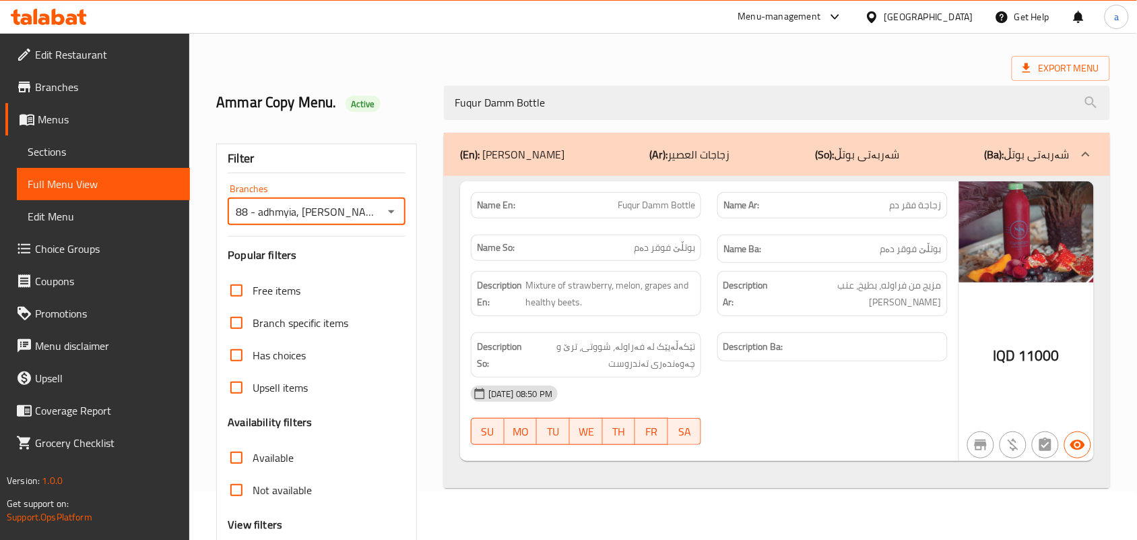
scroll to position [54, 0]
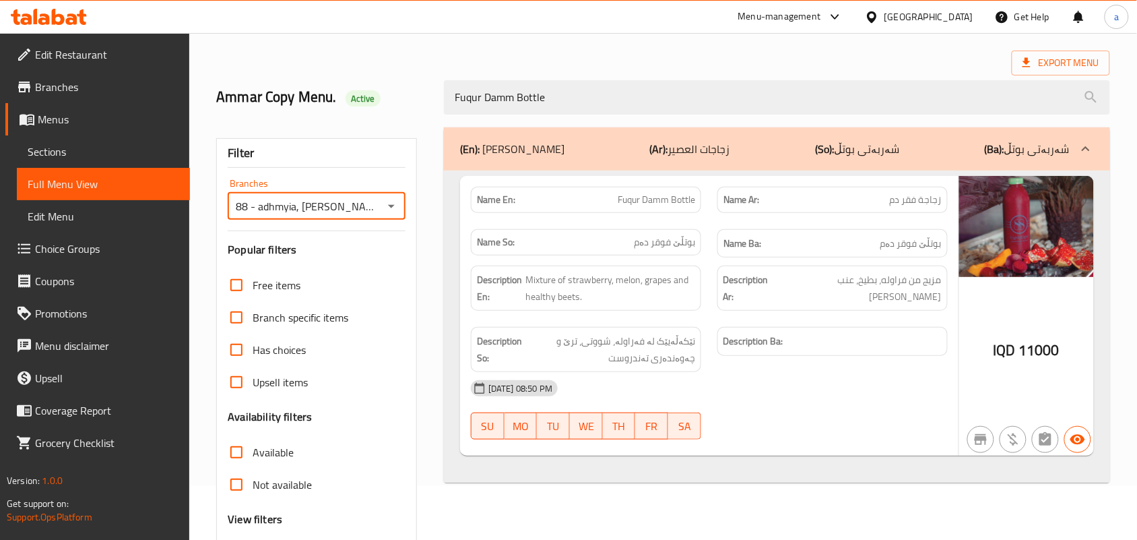
click at [85, 165] on link "Sections" at bounding box center [103, 151] width 173 height 32
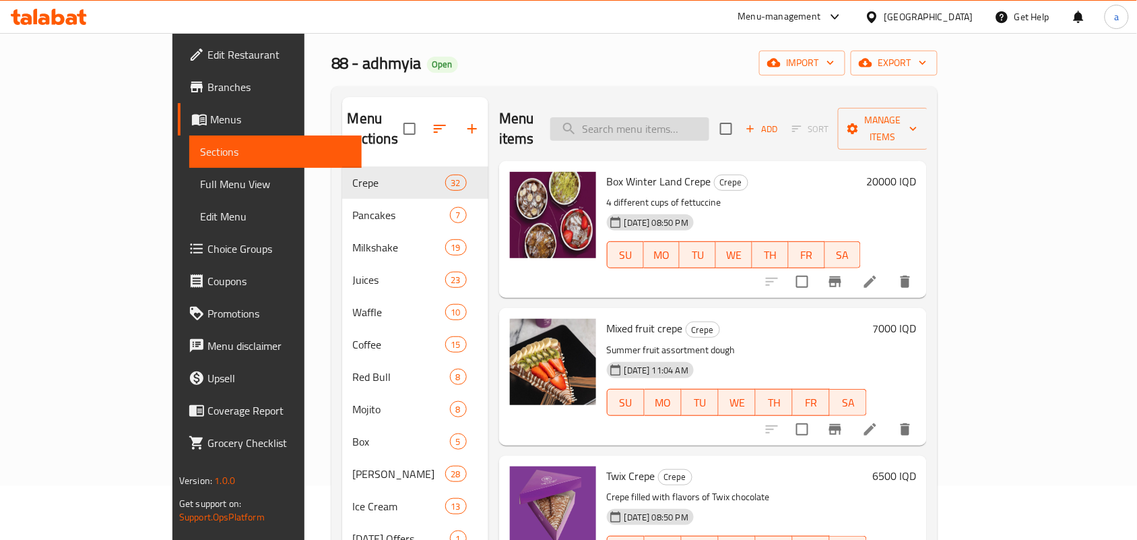
click at [653, 132] on input "search" at bounding box center [629, 129] width 159 height 24
paste input "Fuqur Damm Bottle"
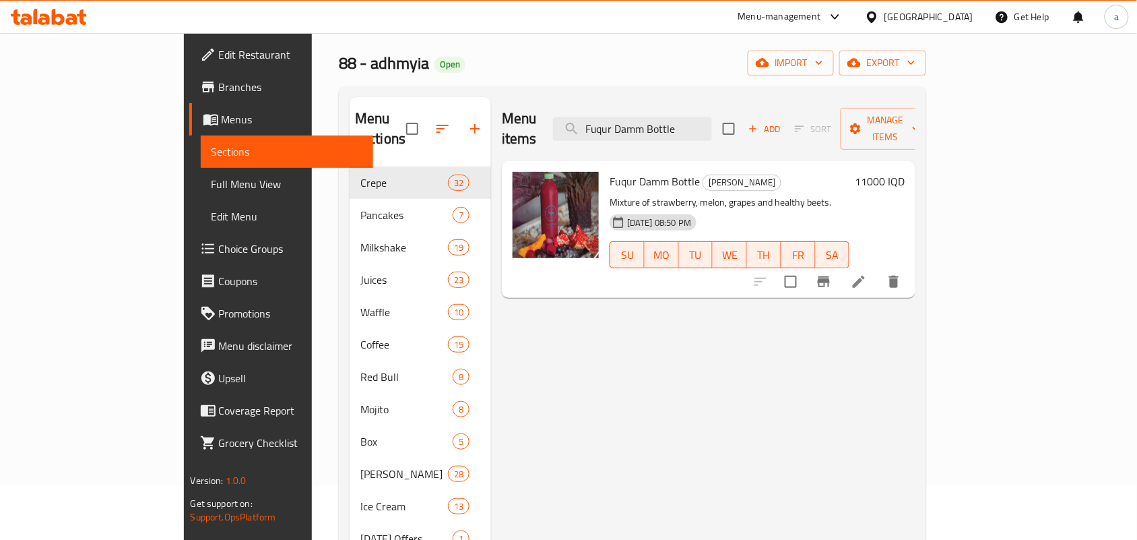
type input "Fuqur Damm Bottle"
click at [867, 273] on icon at bounding box center [859, 281] width 16 height 16
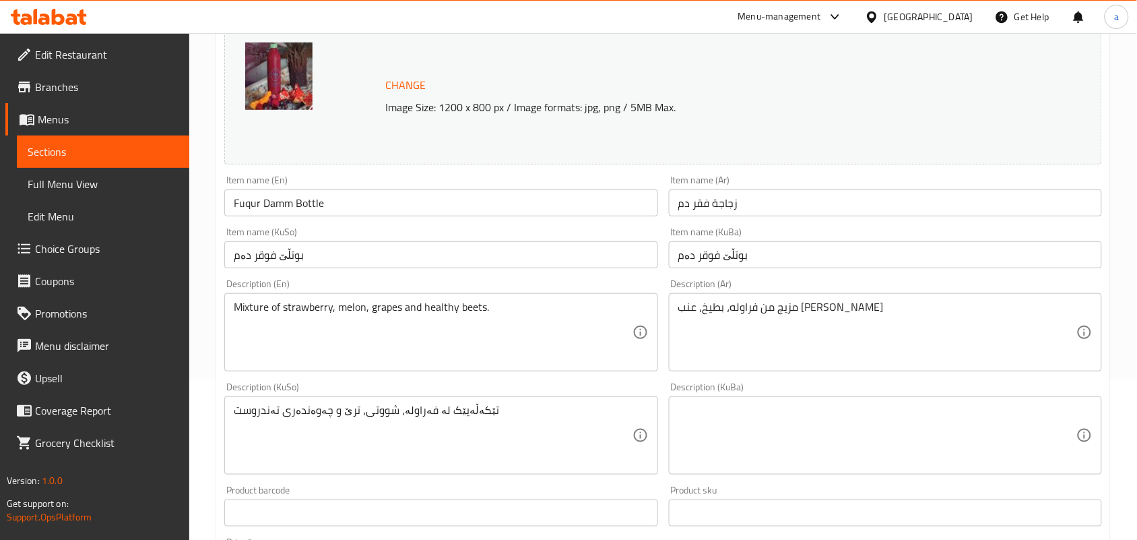
scroll to position [196, 0]
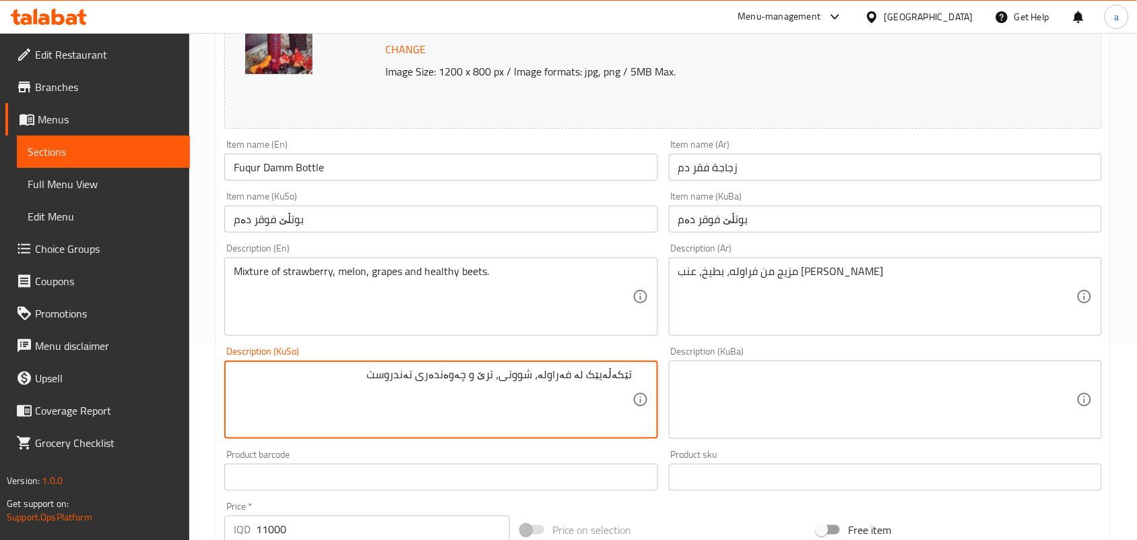
click at [527, 391] on textarea "تێکەڵەیێک لە فەراولە، شووتی، ترێ و چەوەندەری تەندروست" at bounding box center [433, 400] width 398 height 64
type textarea "تێکەڵەیێک لە فەراولە، کاڵەک، ترێ و چەوەندەری تەندروست"
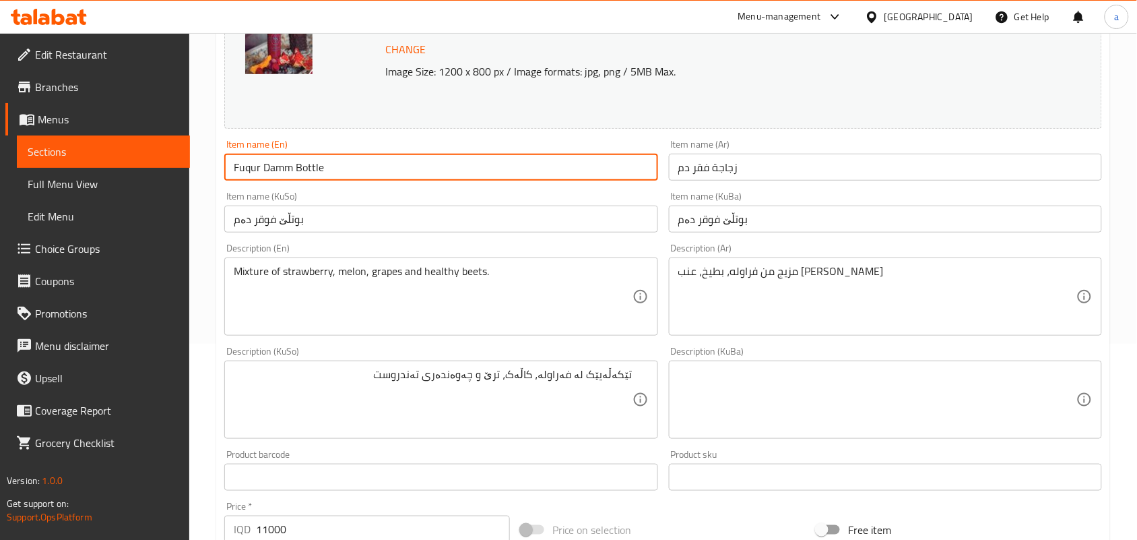
drag, startPoint x: 348, startPoint y: 176, endPoint x: 219, endPoint y: 187, distance: 129.1
click at [135, 187] on div "Edit Restaurant Branches Menus Sections Full Menu View Edit Menu Choice Groups …" at bounding box center [568, 383] width 1137 height 1093
click at [370, 180] on input "Fuqur Damm Bottle" at bounding box center [440, 167] width 433 height 27
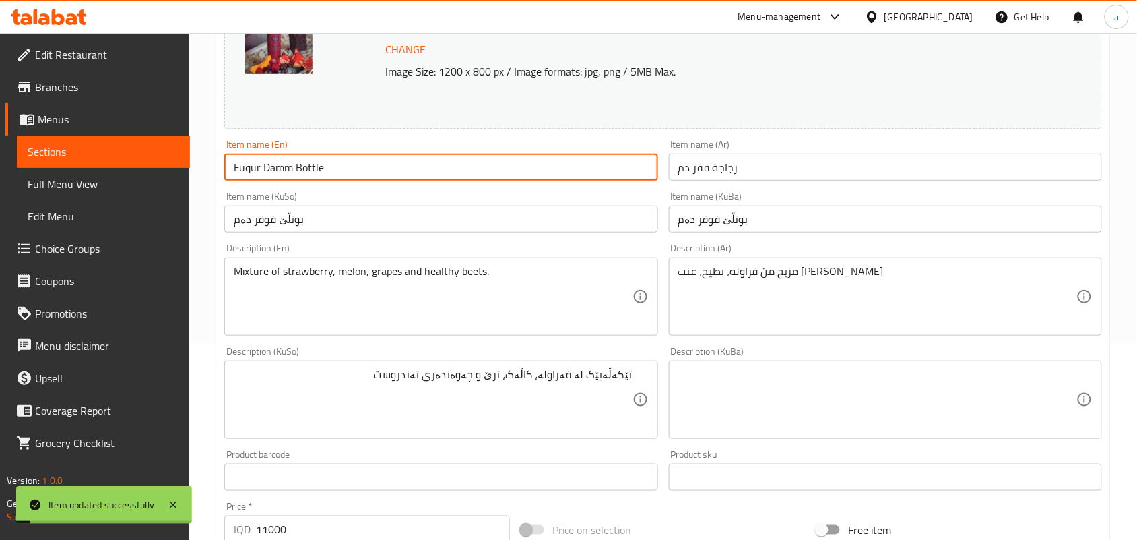
click at [132, 192] on span "Full Menu View" at bounding box center [104, 184] width 152 height 16
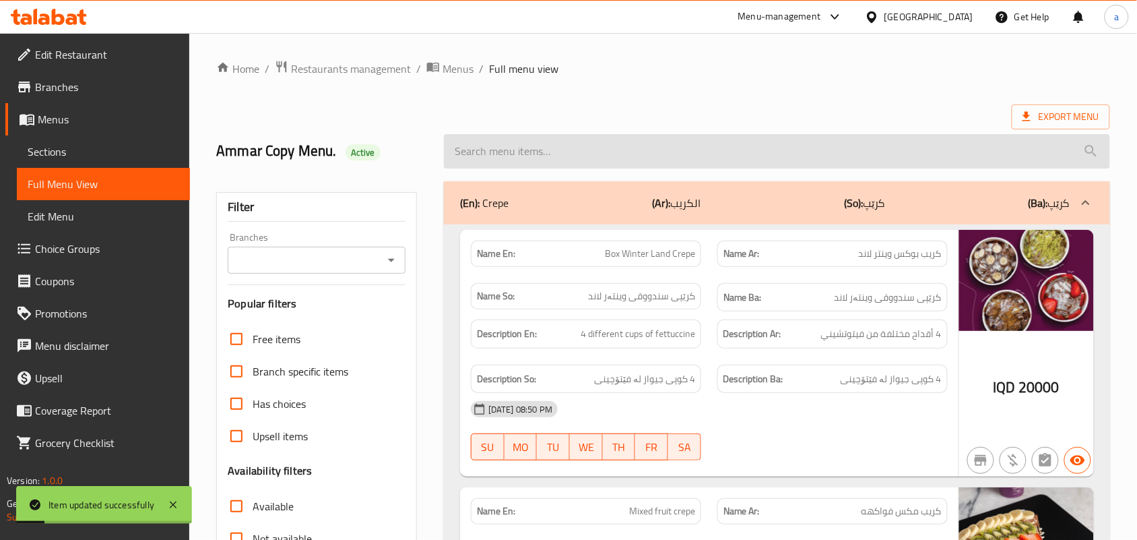
click at [571, 156] on input "search" at bounding box center [777, 151] width 666 height 34
paste input "Fuqur Damm Bottle"
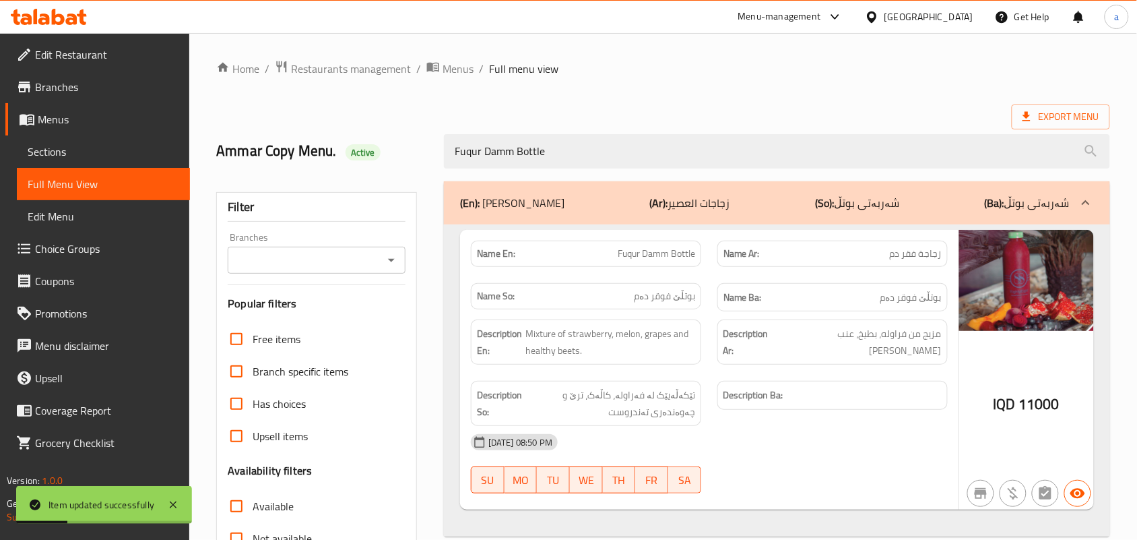
click at [389, 262] on icon "Open" at bounding box center [391, 260] width 7 height 3
type input "Fuqur Damm Bottle"
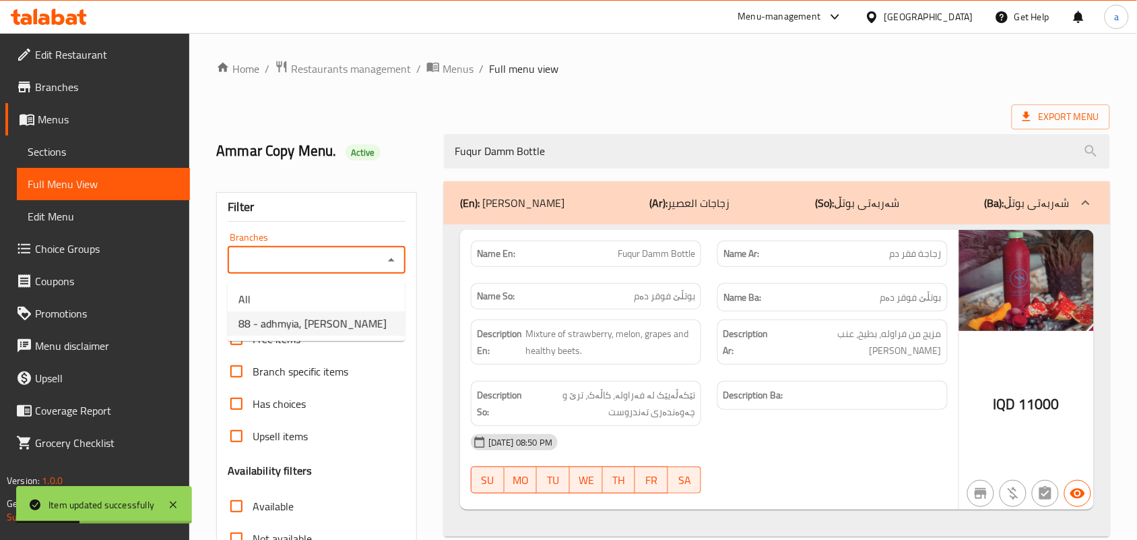
click at [334, 320] on span "88 - adhmyia, [PERSON_NAME]" at bounding box center [312, 323] width 148 height 16
type input "88 - adhmyia, [PERSON_NAME]"
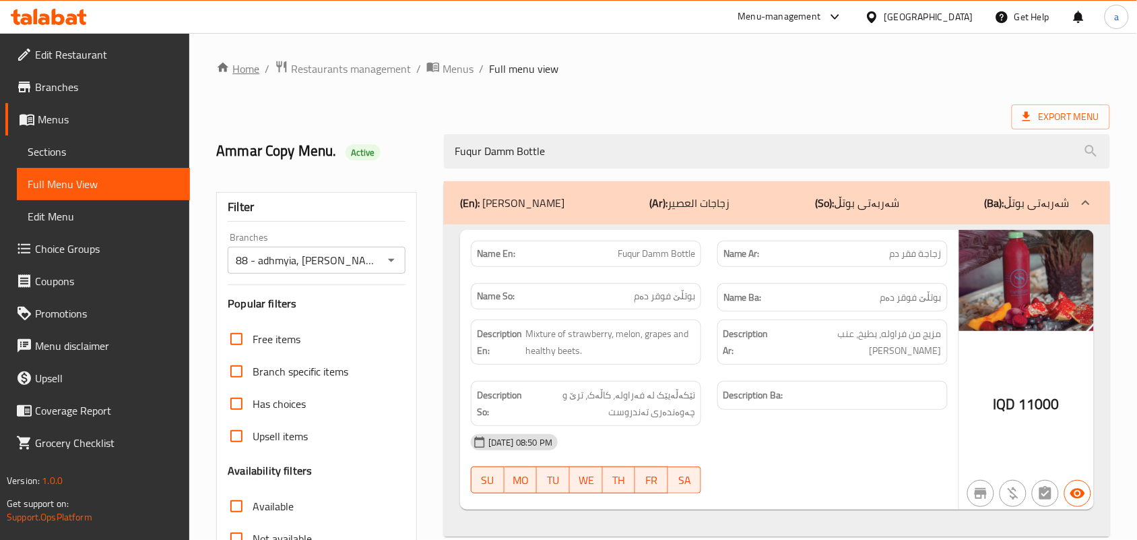
click at [244, 65] on link "Home" at bounding box center [237, 69] width 43 height 16
